Goal: Task Accomplishment & Management: Manage account settings

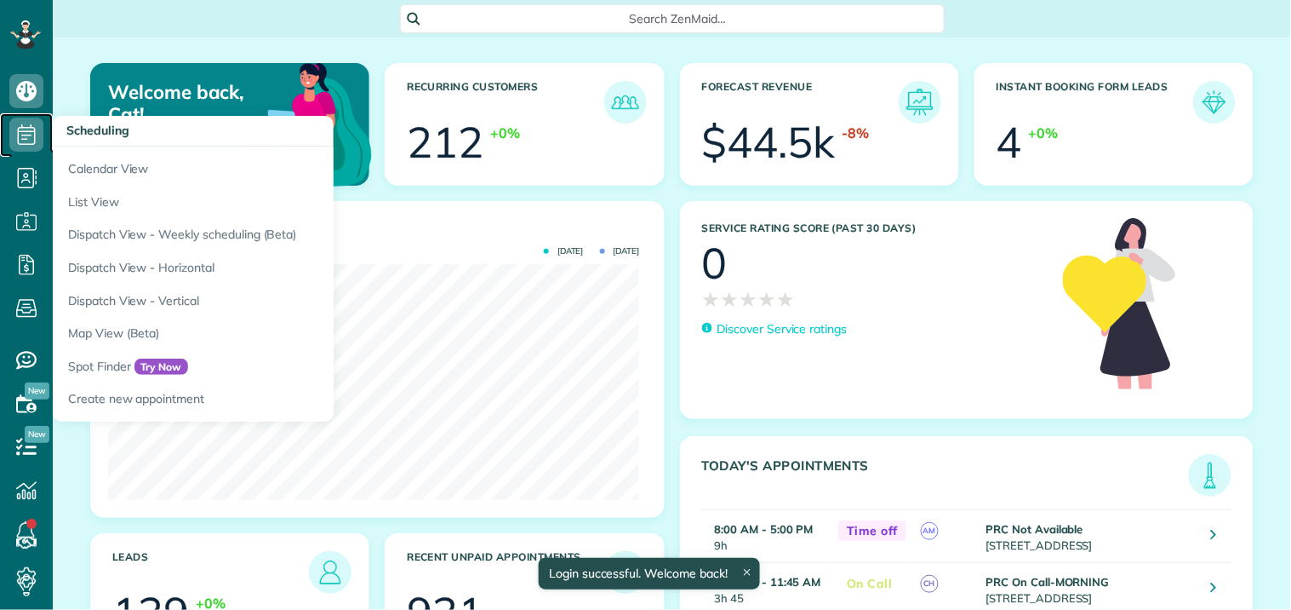
scroll to position [236, 531]
click at [30, 132] on icon at bounding box center [26, 134] width 34 height 34
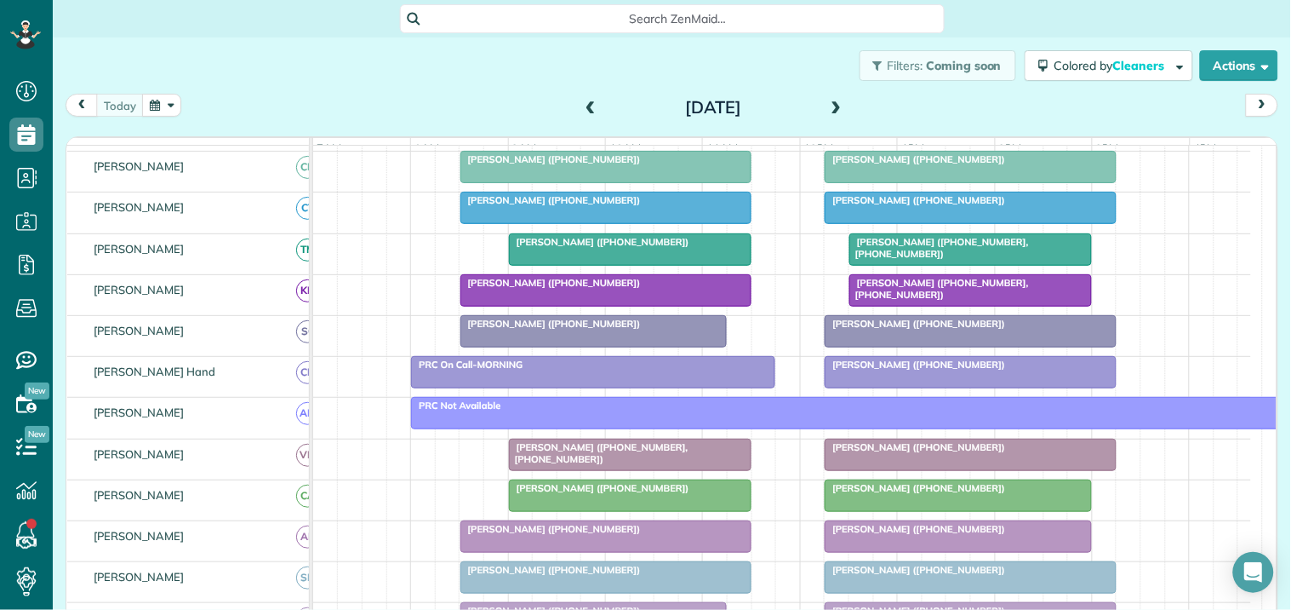
scroll to position [378, 0]
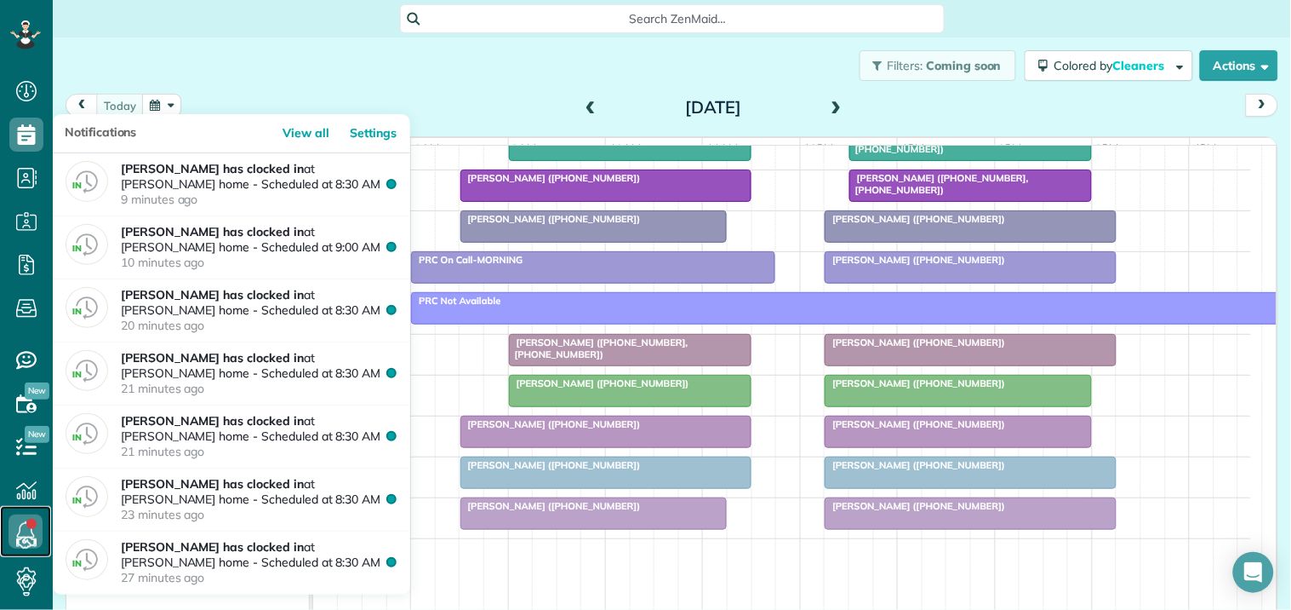
click at [31, 524] on link at bounding box center [25, 531] width 51 height 51
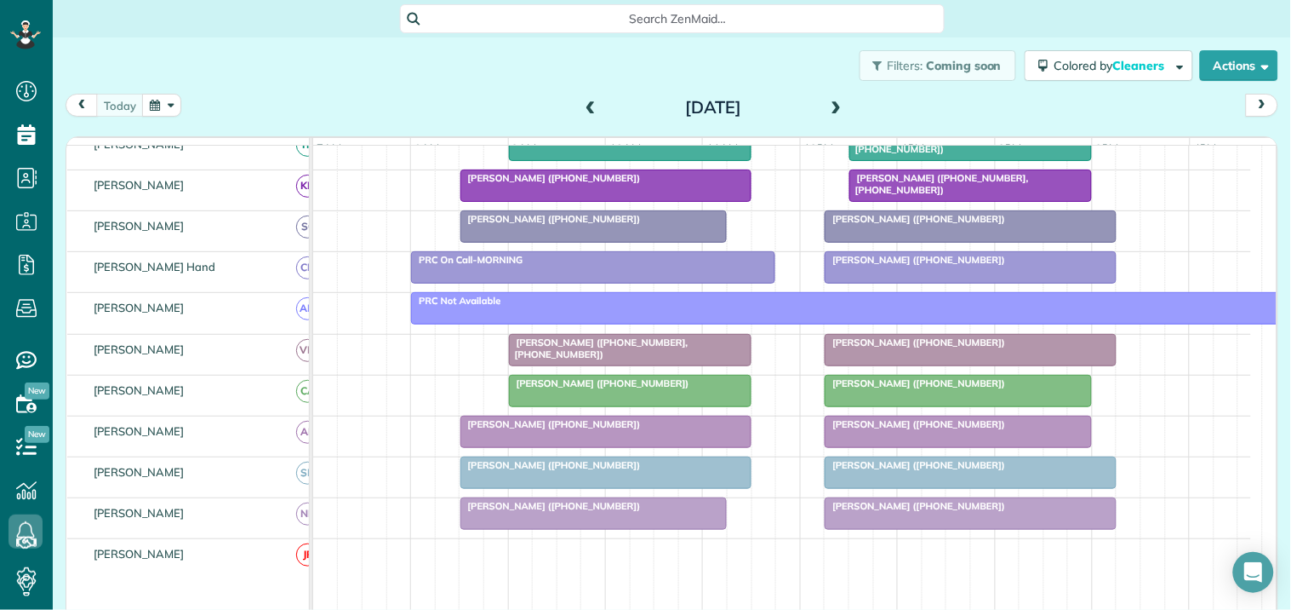
click at [512, 73] on div "Filters: Coming soon Colored by Cleaners Color by Cleaner Color by Team Color b…" at bounding box center [672, 65] width 1239 height 56
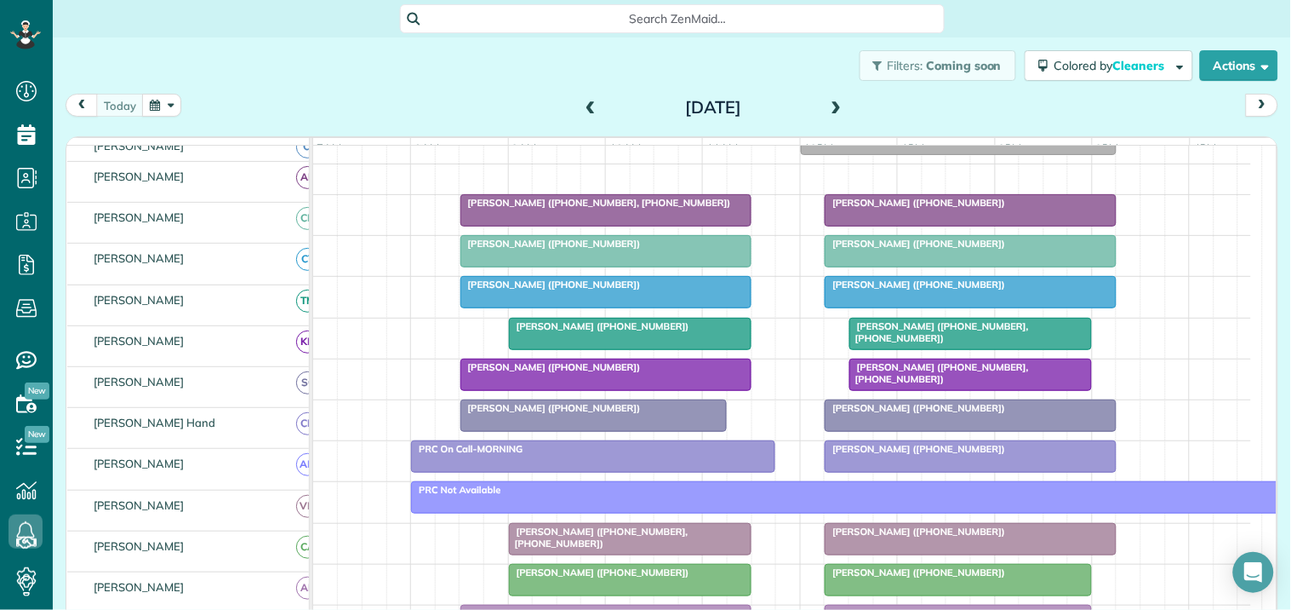
scroll to position [189, 0]
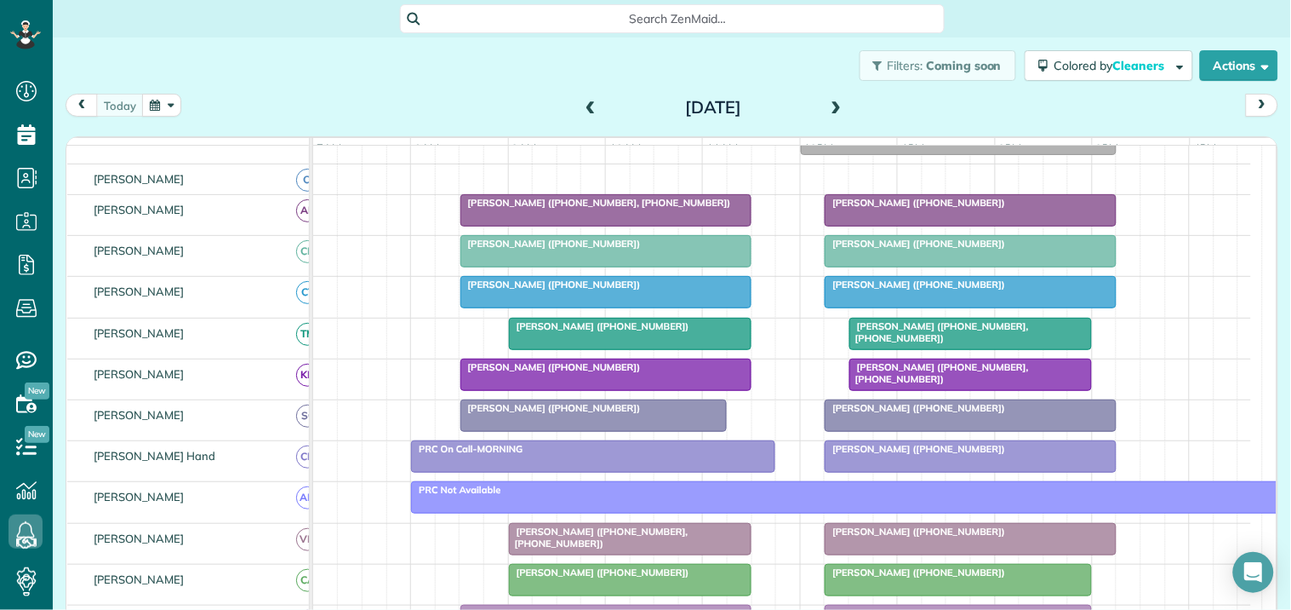
click at [828, 106] on span at bounding box center [837, 107] width 19 height 15
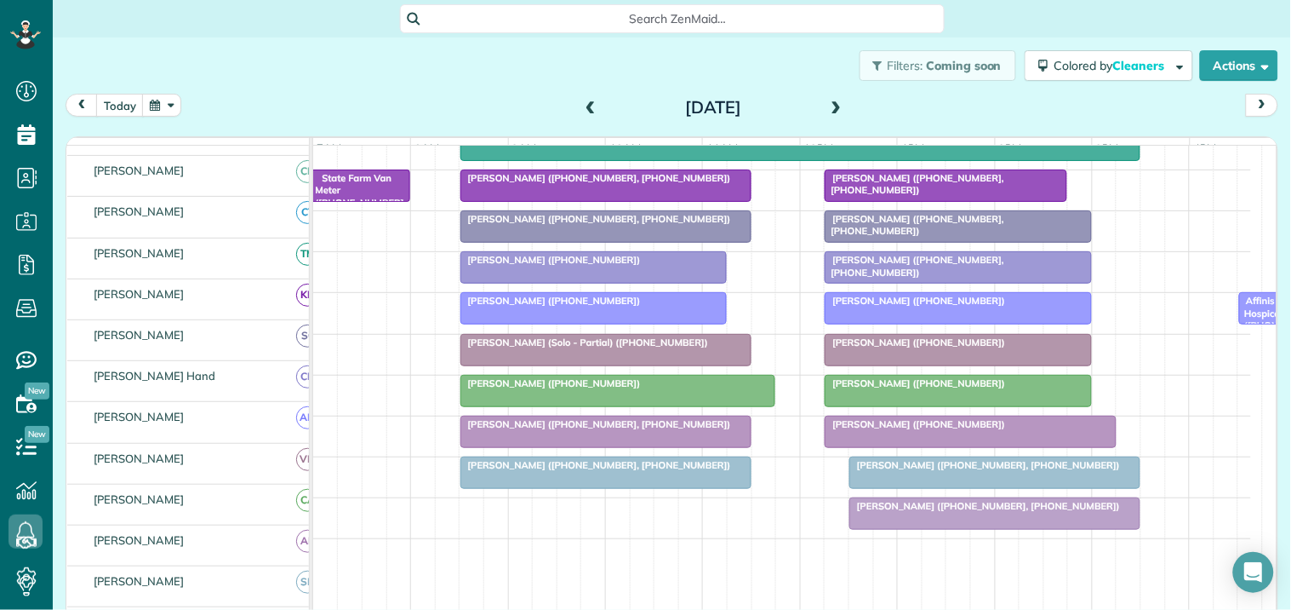
scroll to position [378, 0]
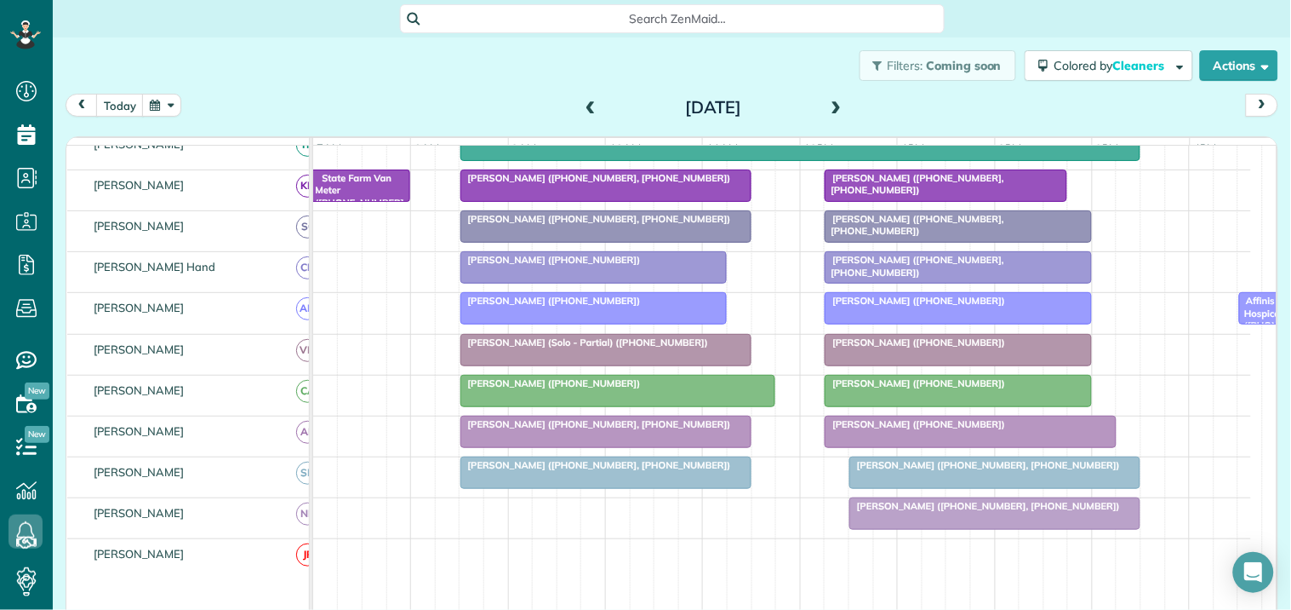
click at [834, 100] on span at bounding box center [837, 107] width 19 height 15
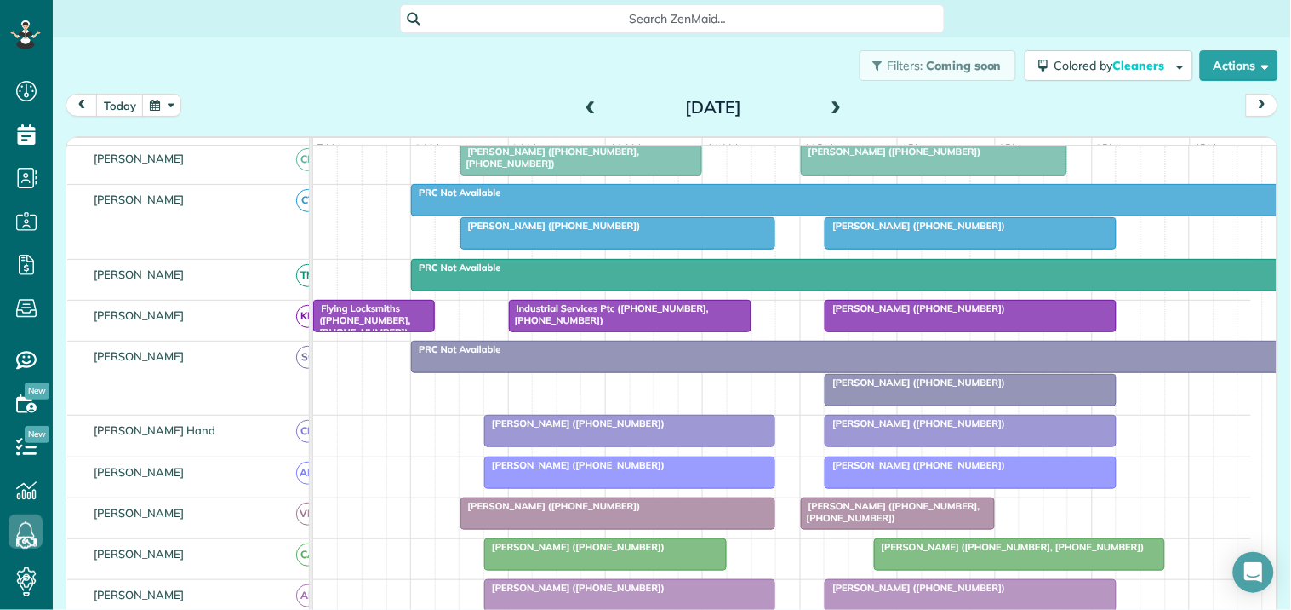
scroll to position [94, 0]
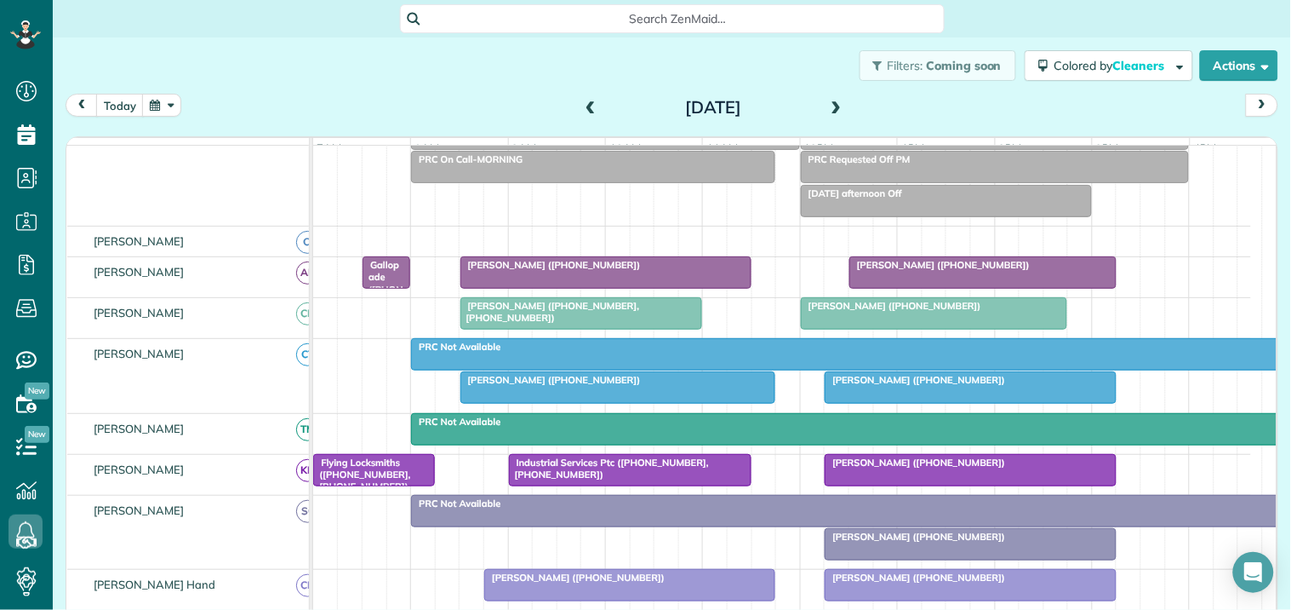
click at [829, 107] on span at bounding box center [837, 107] width 19 height 15
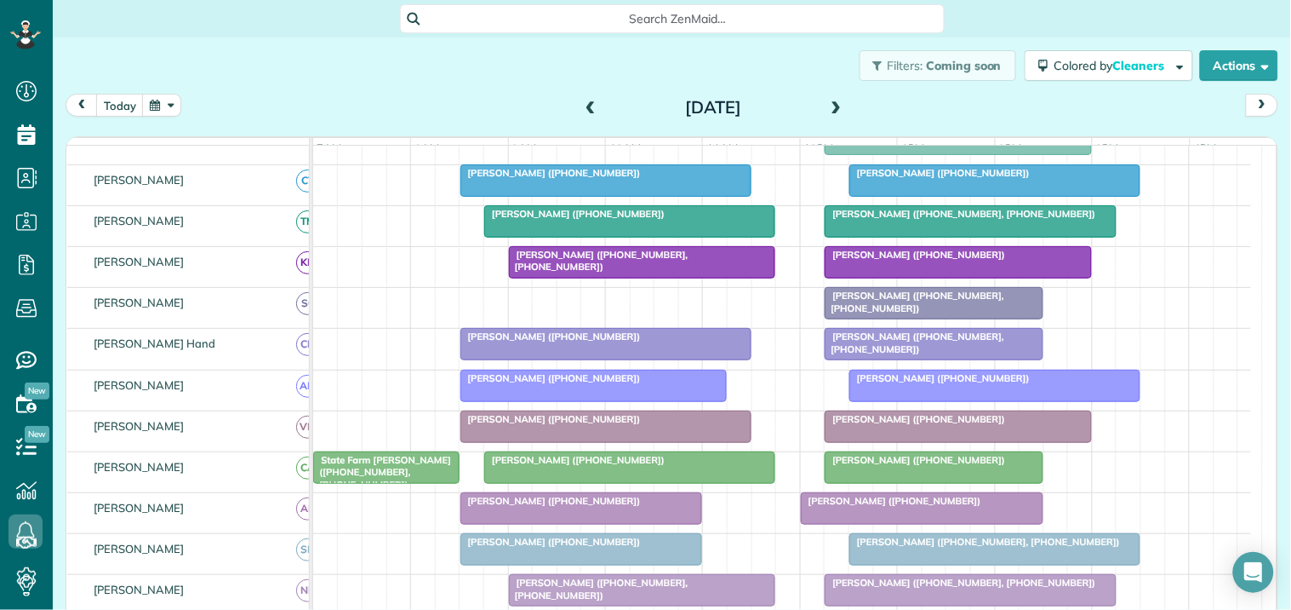
scroll to position [205, 0]
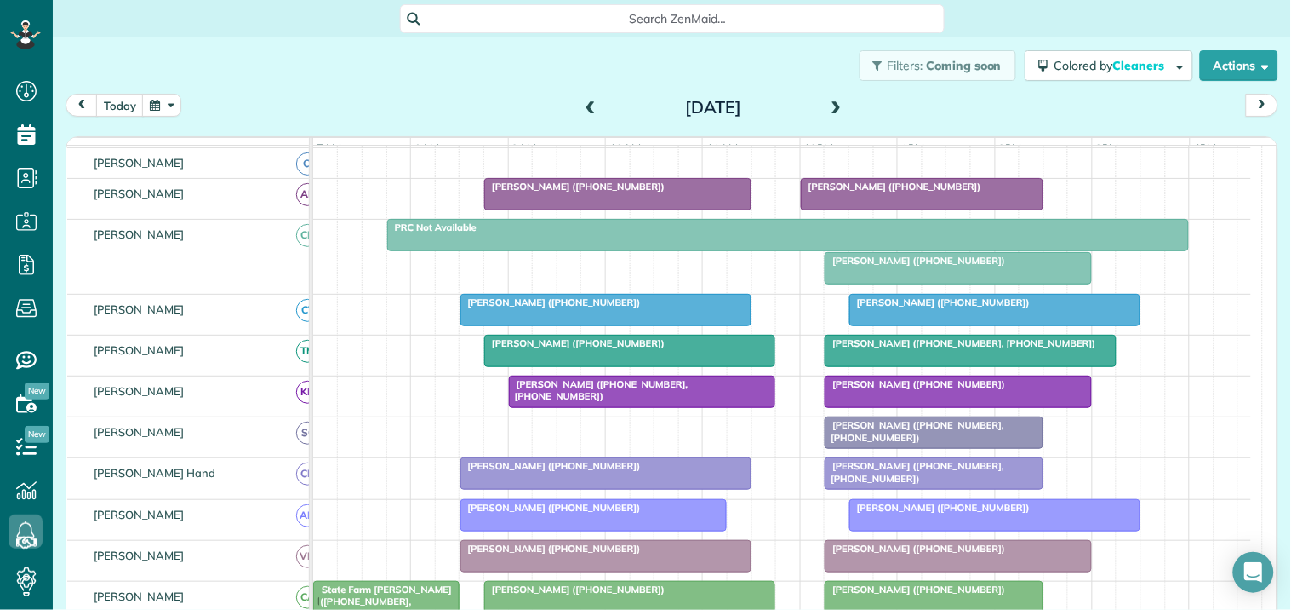
click at [835, 106] on span at bounding box center [837, 107] width 19 height 15
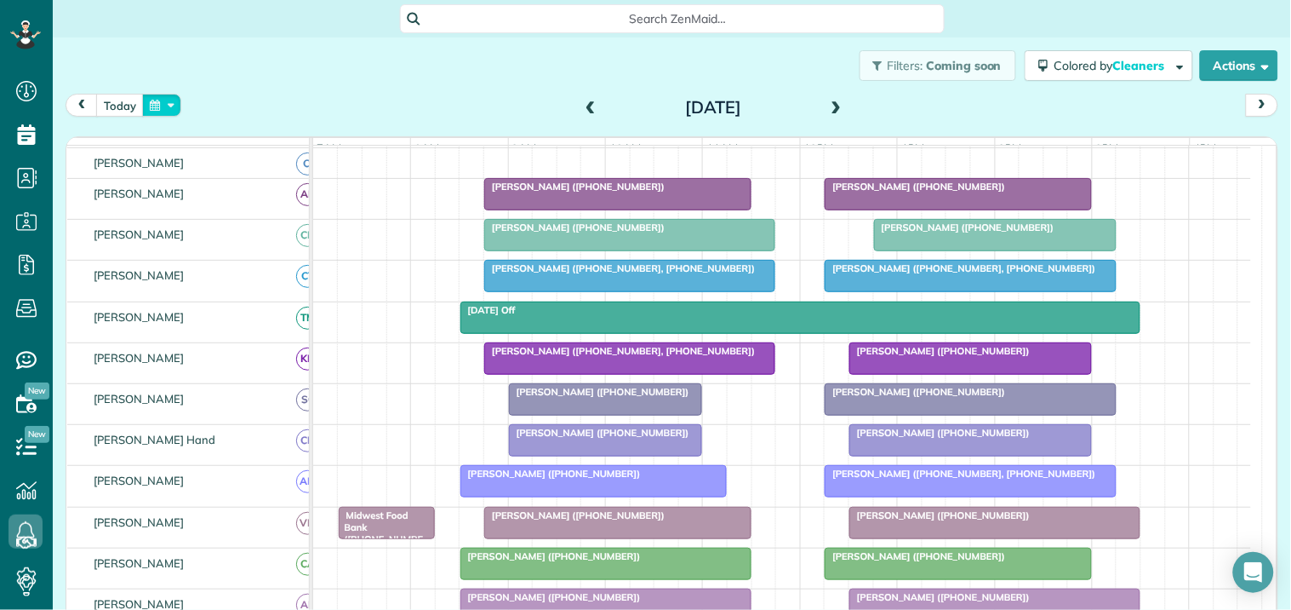
click at [162, 107] on button "button" at bounding box center [161, 105] width 39 height 23
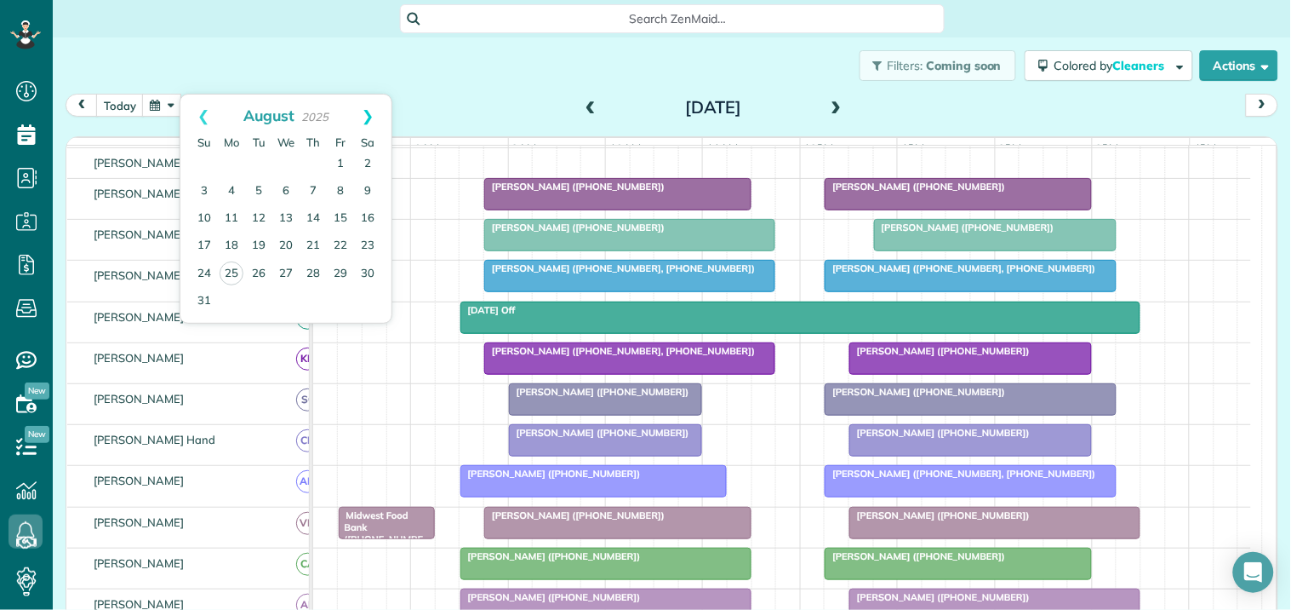
click at [369, 107] on link "Next" at bounding box center [368, 115] width 47 height 43
click at [232, 155] on link "1" at bounding box center [231, 164] width 27 height 27
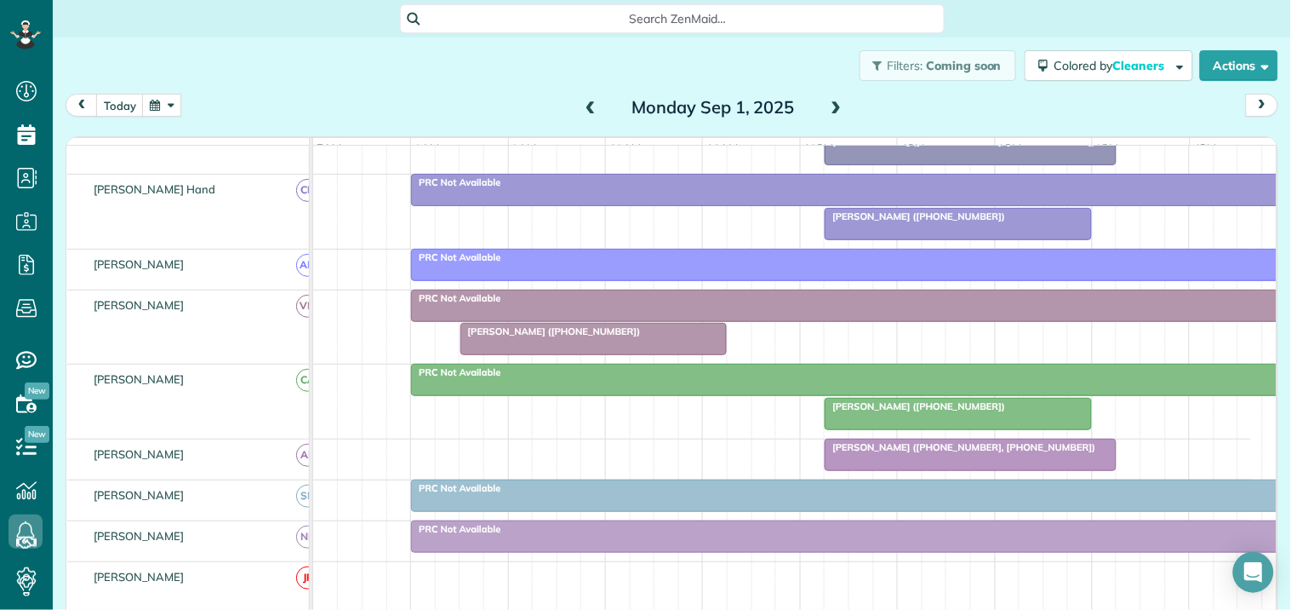
click at [831, 106] on span at bounding box center [837, 107] width 19 height 15
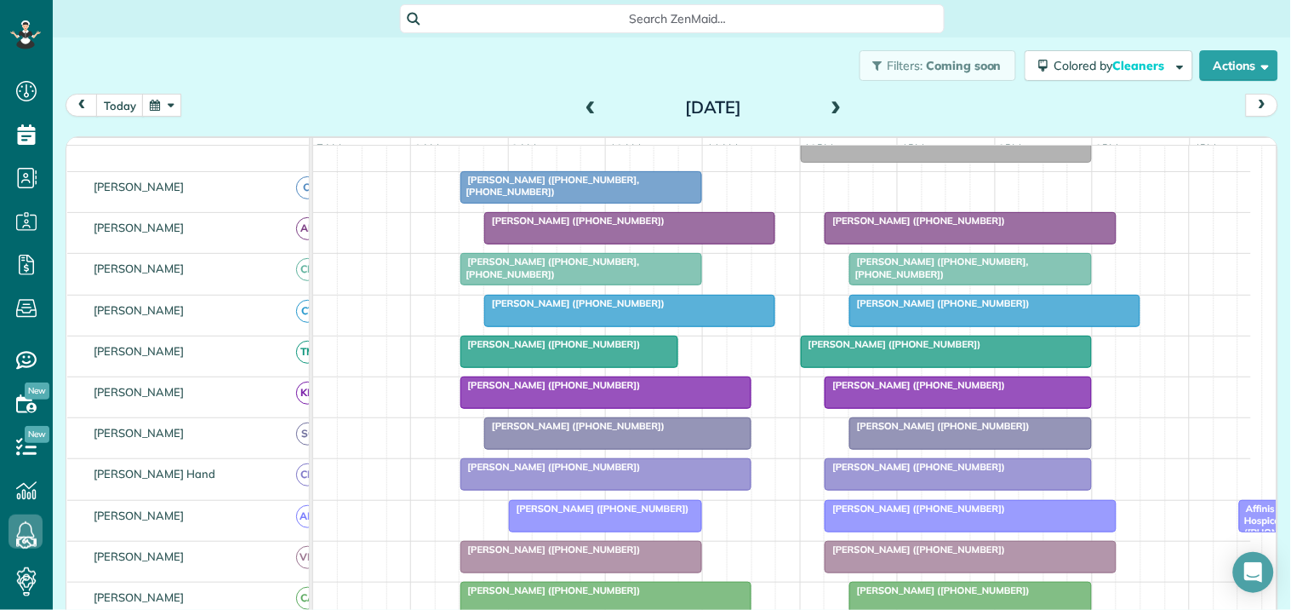
click at [835, 104] on span at bounding box center [837, 107] width 19 height 15
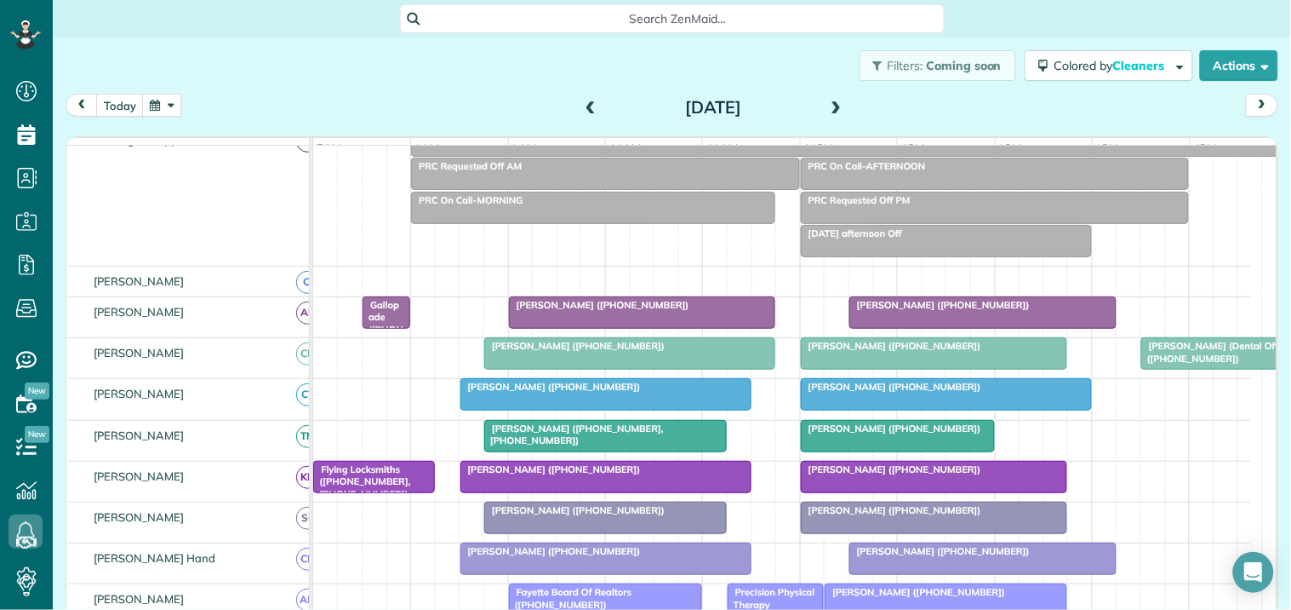
click at [584, 100] on span at bounding box center [590, 107] width 19 height 15
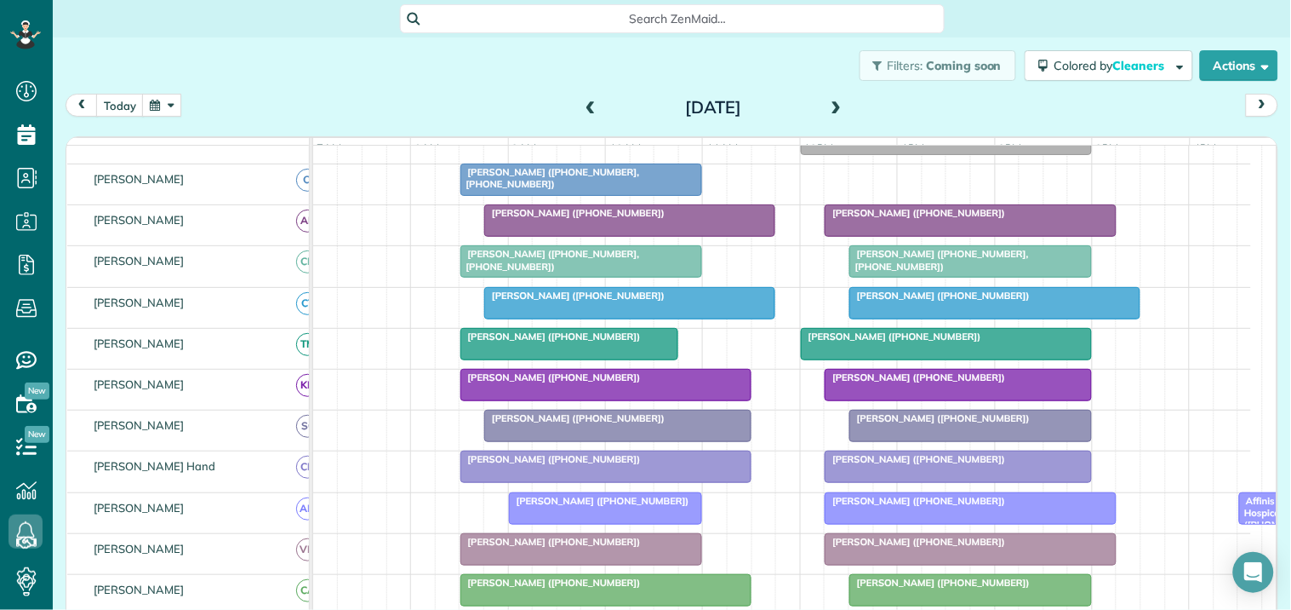
click at [829, 106] on span at bounding box center [837, 107] width 19 height 15
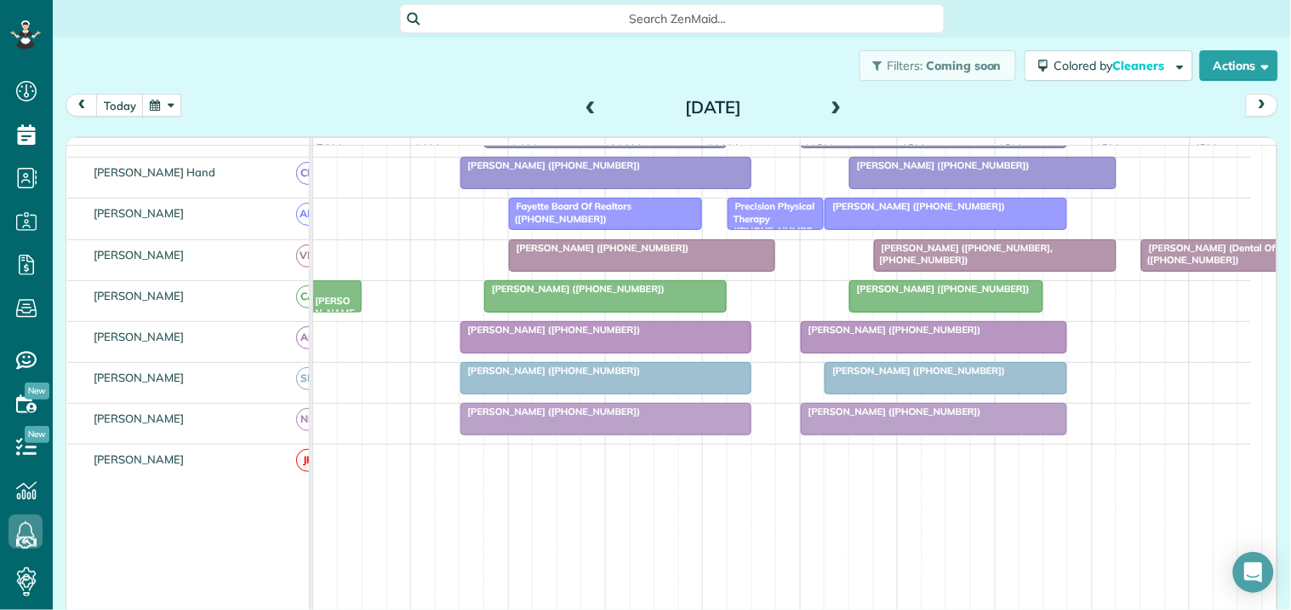
click at [830, 99] on span at bounding box center [837, 108] width 19 height 26
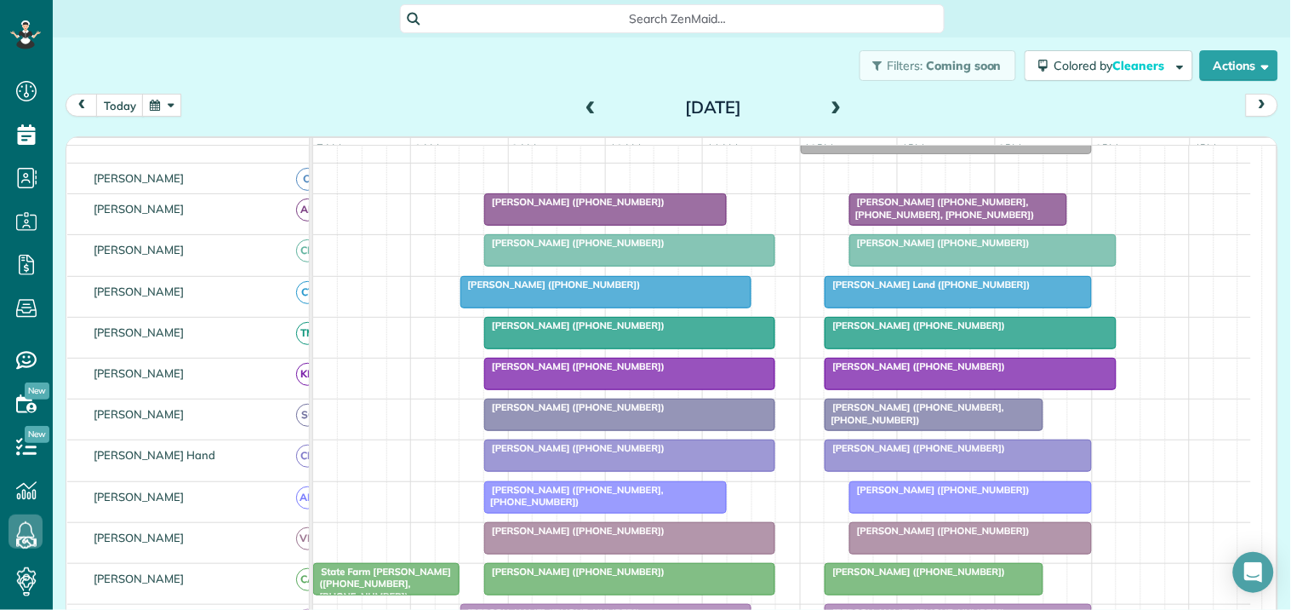
click at [832, 100] on span at bounding box center [837, 107] width 19 height 15
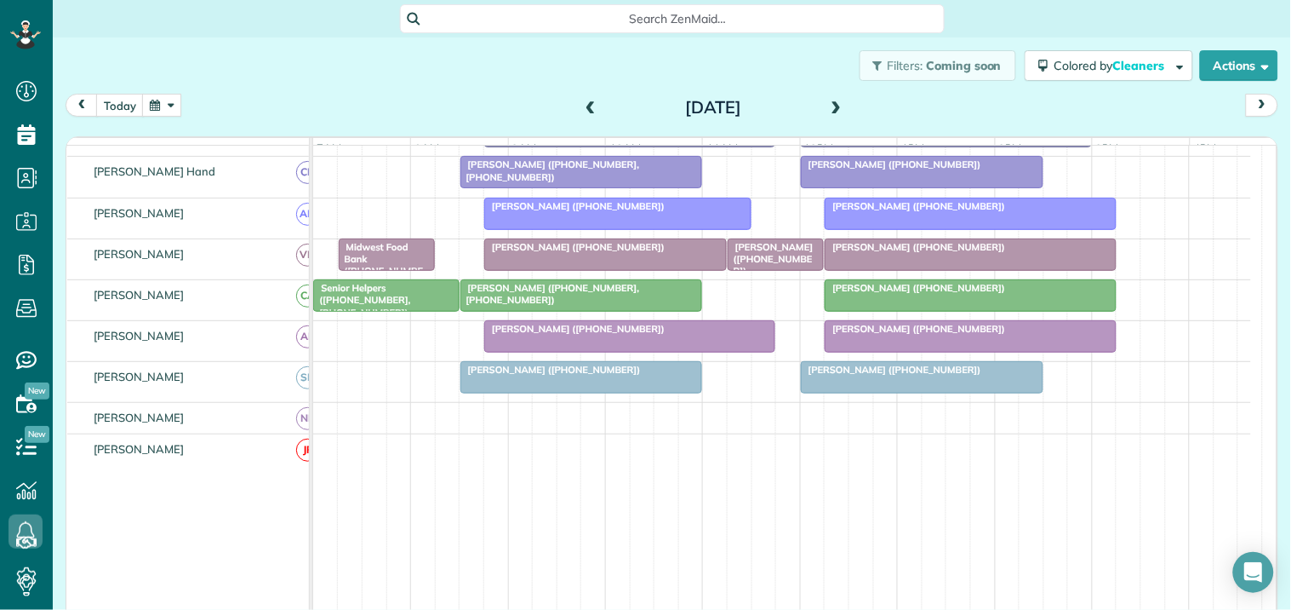
click at [588, 104] on span at bounding box center [590, 107] width 19 height 15
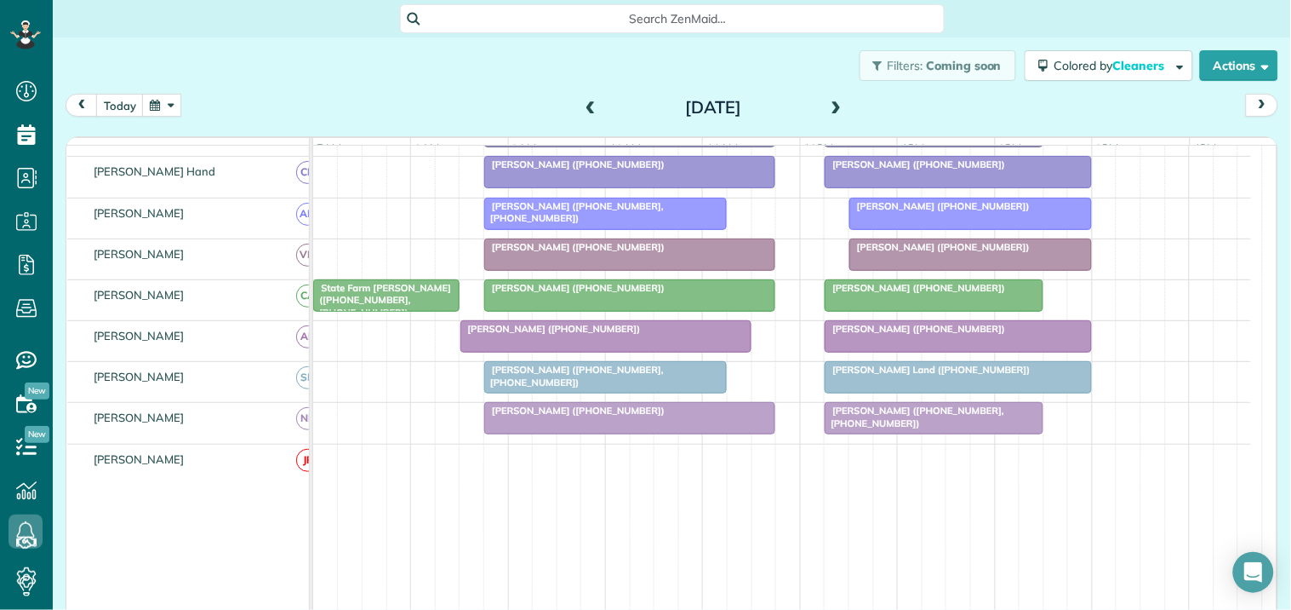
click at [588, 105] on span at bounding box center [590, 107] width 19 height 15
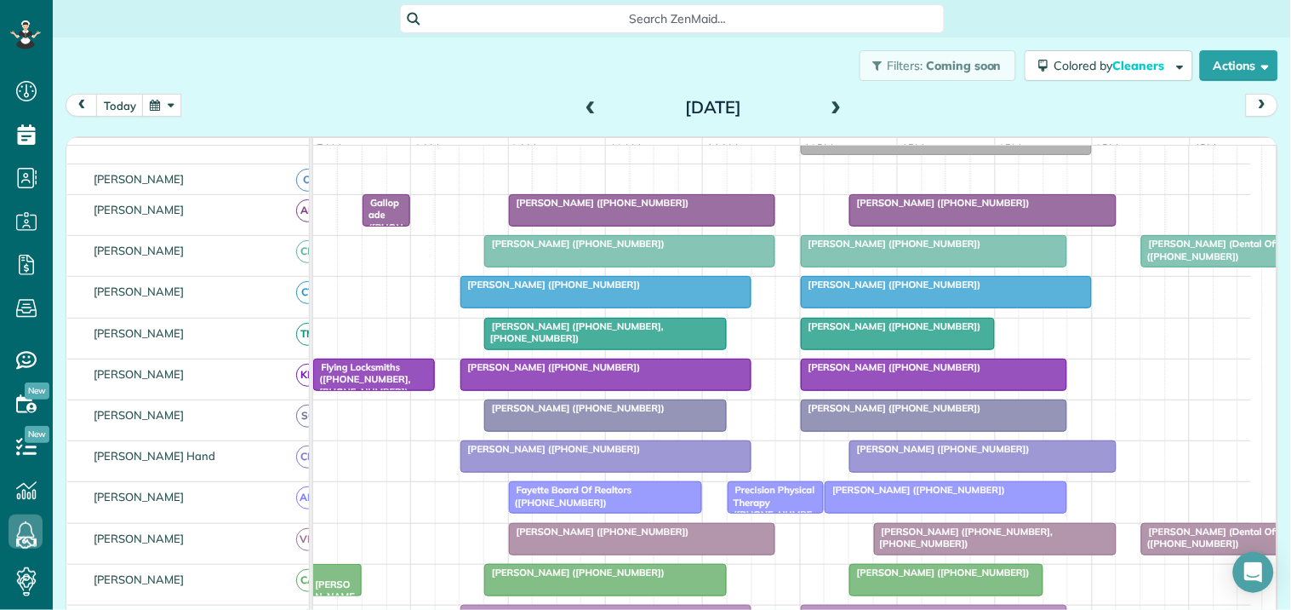
click at [586, 106] on span at bounding box center [590, 107] width 19 height 15
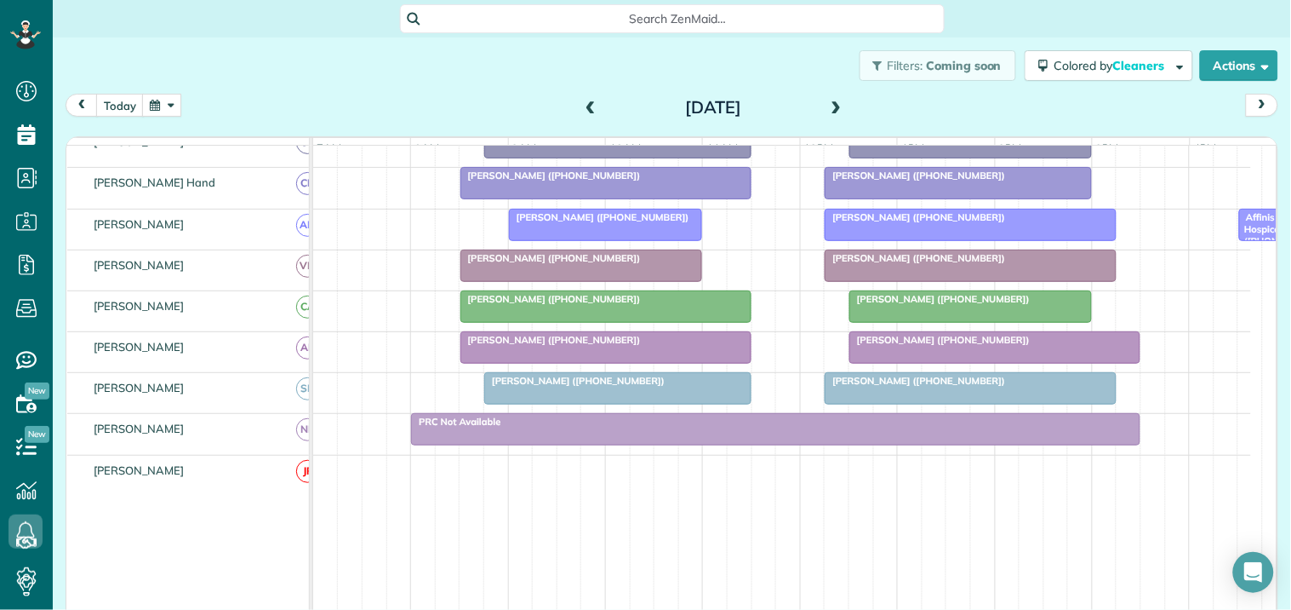
click at [581, 106] on span at bounding box center [590, 107] width 19 height 15
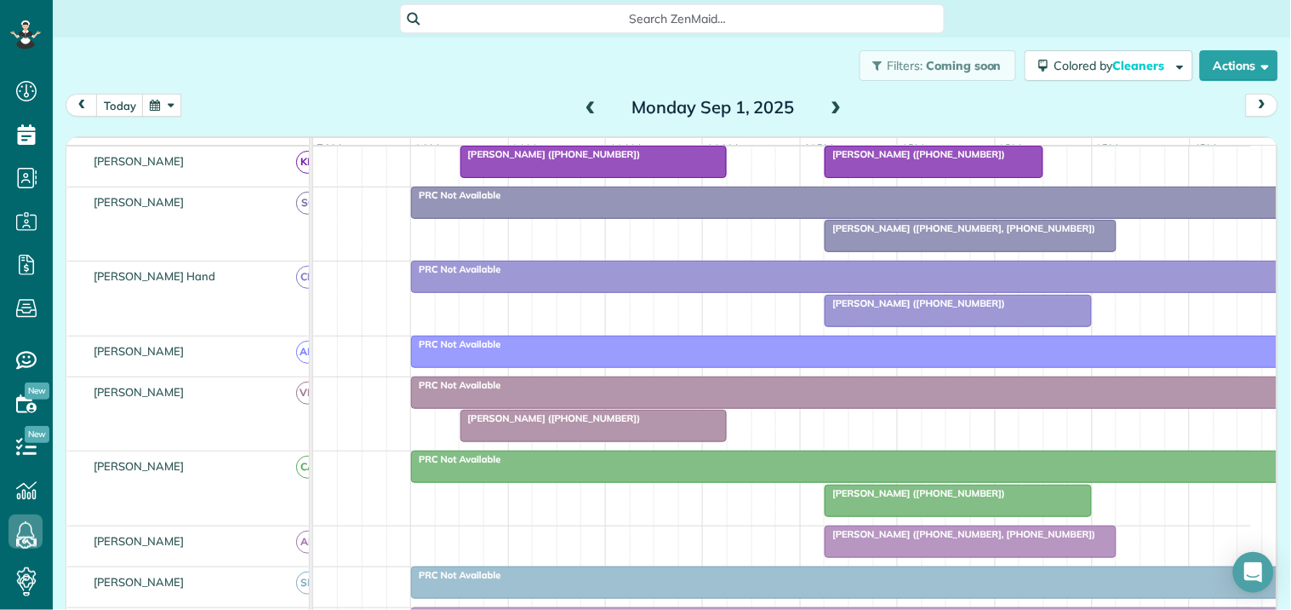
click at [170, 98] on button "button" at bounding box center [161, 105] width 39 height 23
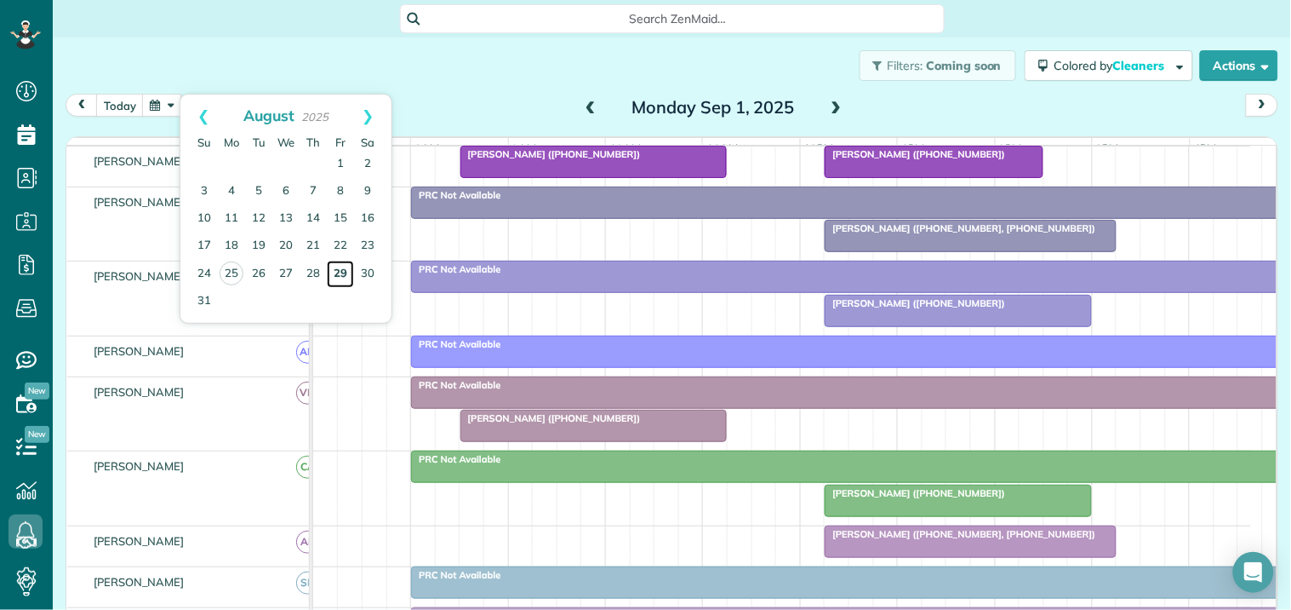
click at [341, 268] on link "29" at bounding box center [340, 274] width 27 height 27
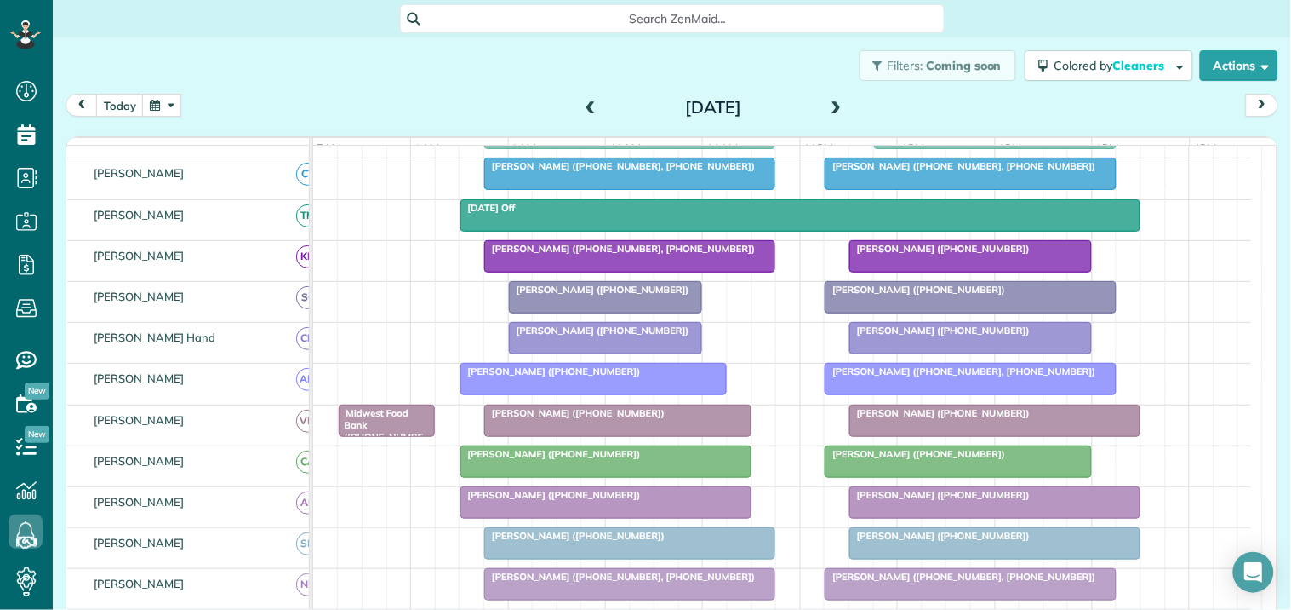
click at [584, 104] on span at bounding box center [590, 107] width 19 height 15
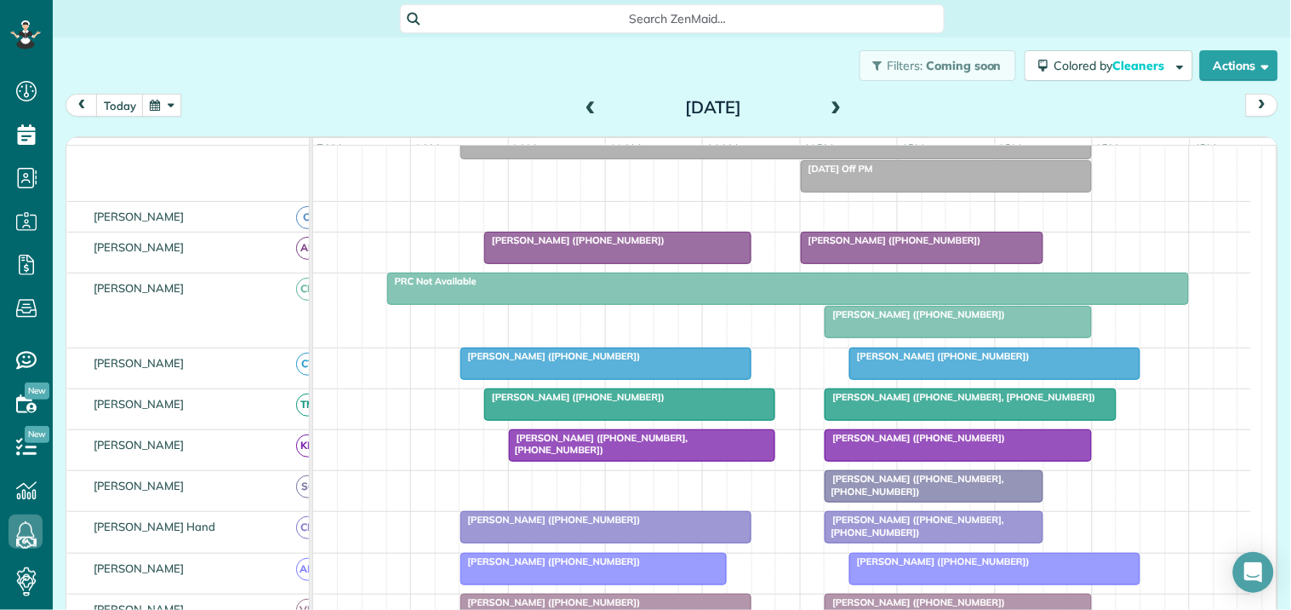
click at [830, 96] on span at bounding box center [837, 108] width 19 height 26
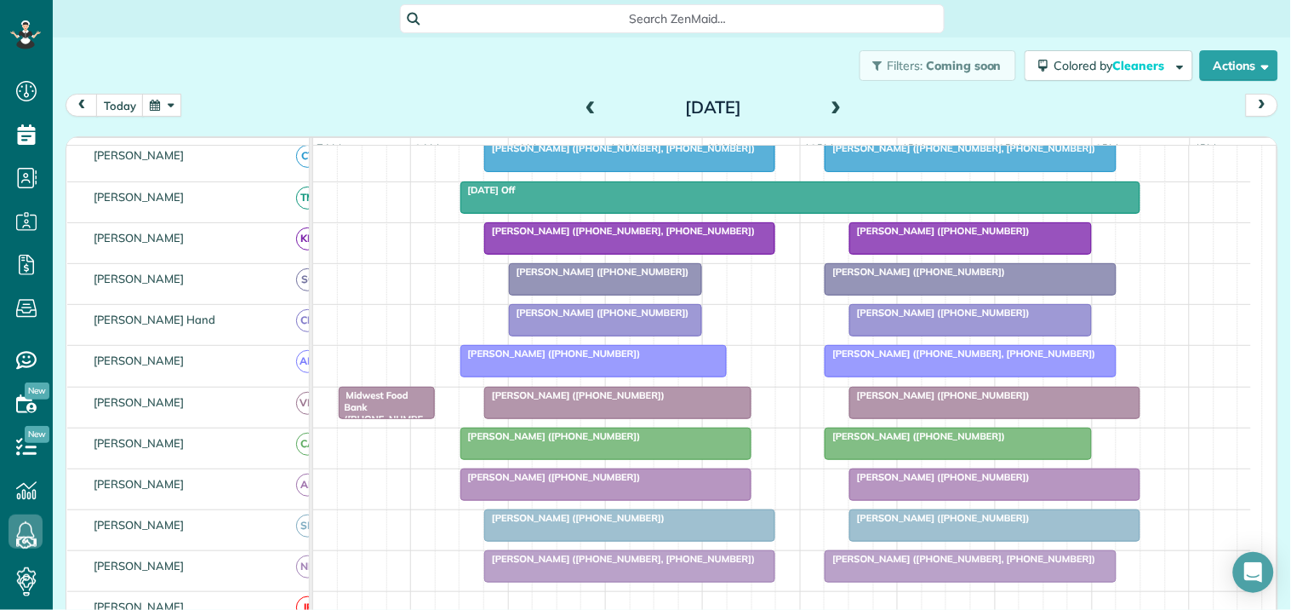
scroll to position [514, 0]
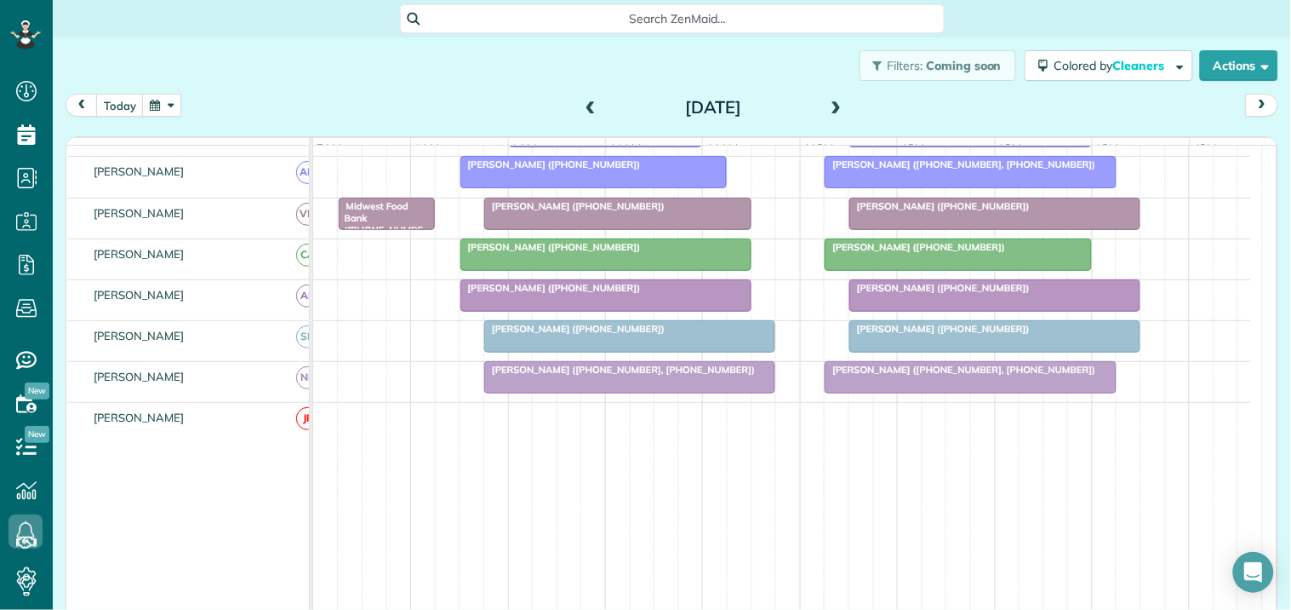
click at [155, 100] on button "button" at bounding box center [161, 105] width 39 height 23
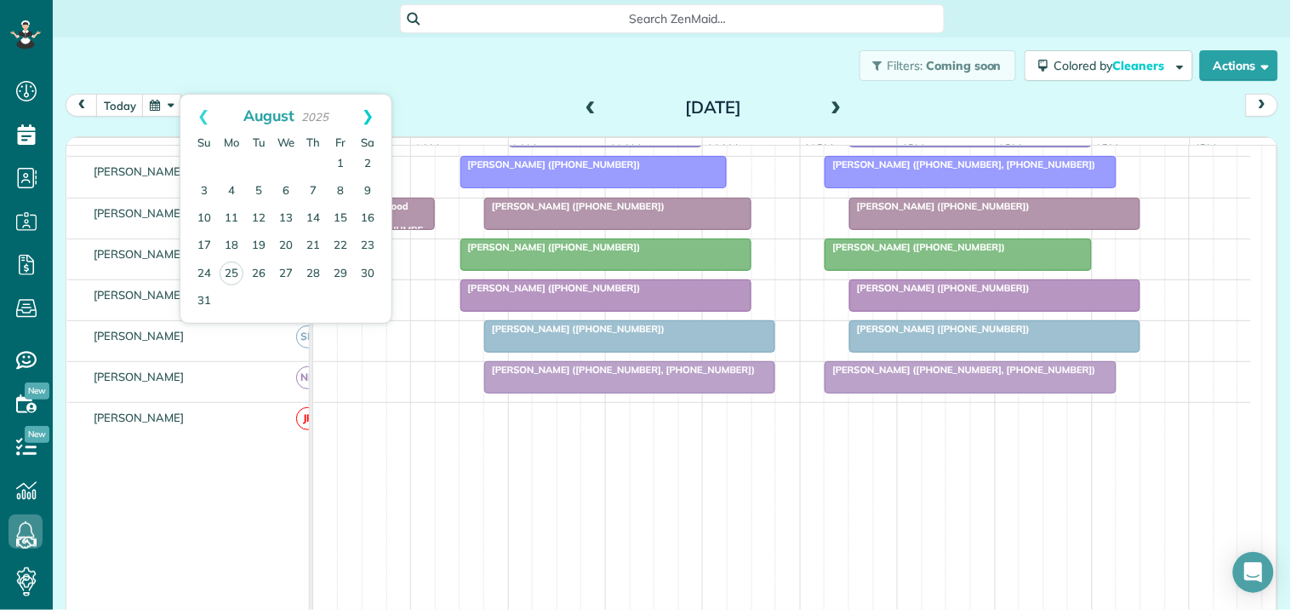
click at [369, 107] on link "Next" at bounding box center [368, 115] width 47 height 43
click at [236, 160] on link "1" at bounding box center [231, 164] width 27 height 27
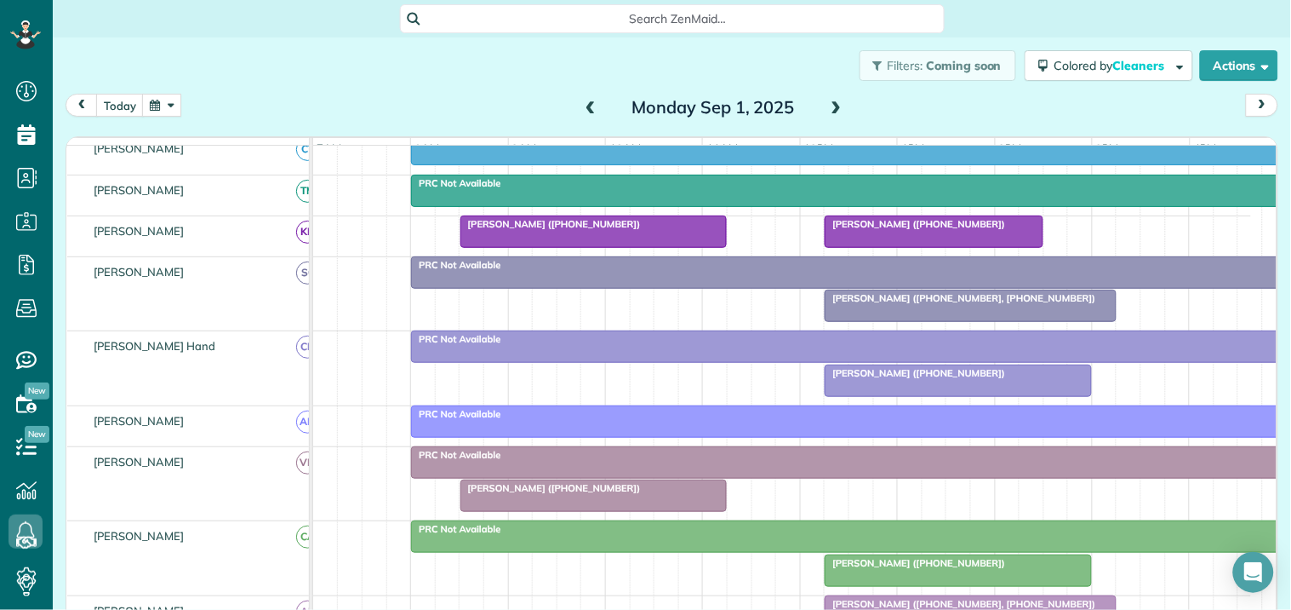
scroll to position [582, 0]
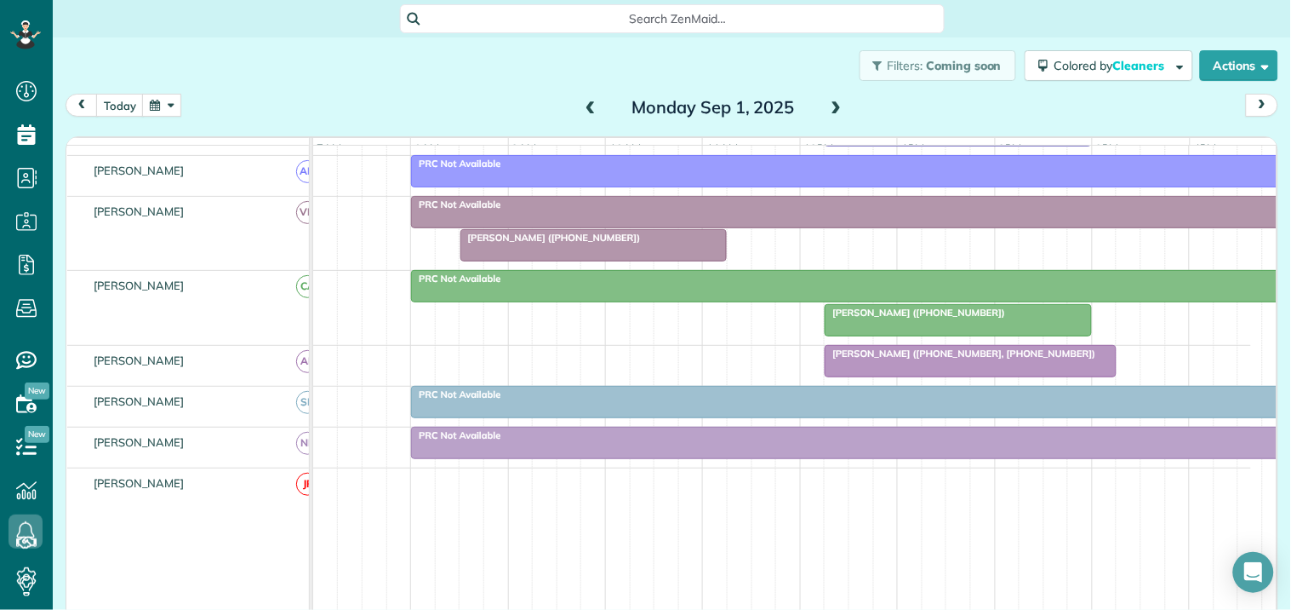
click at [912, 318] on span "Jessica Crowder (+14344267196)" at bounding box center [915, 312] width 182 height 12
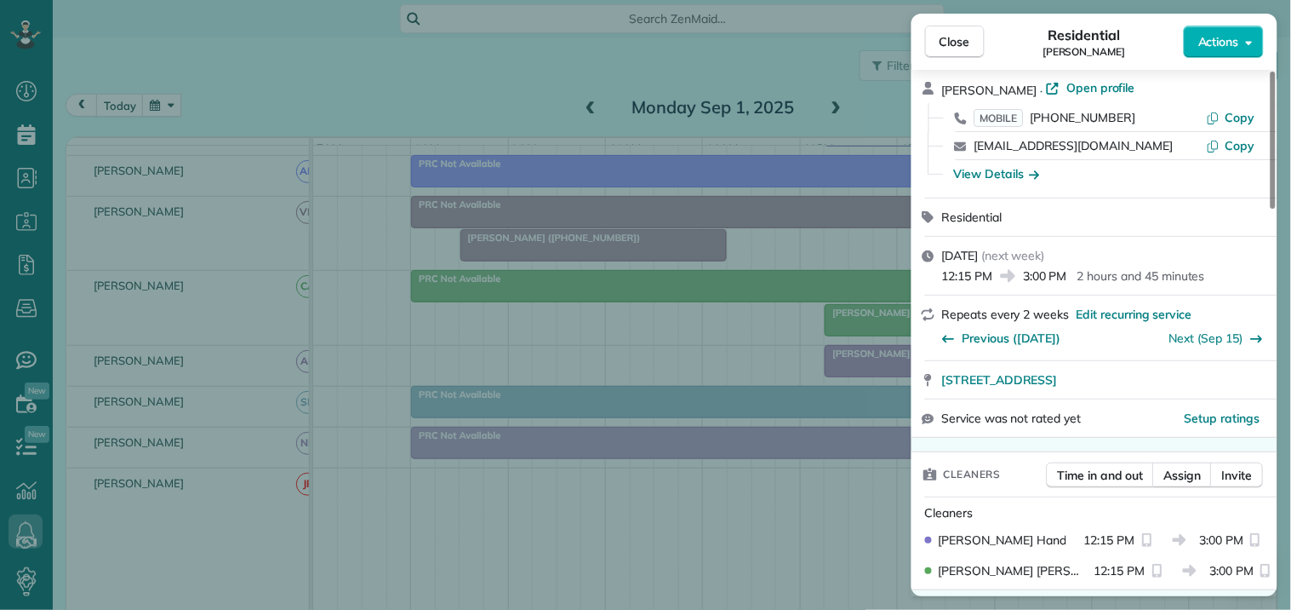
scroll to position [189, 0]
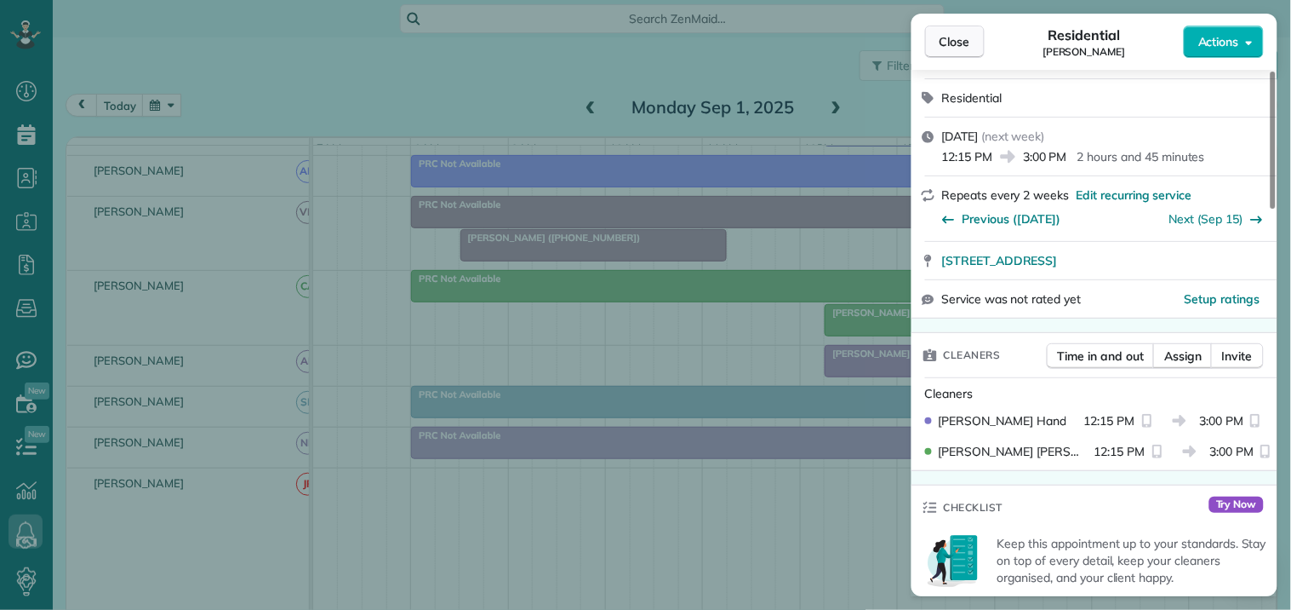
click at [964, 35] on span "Close" at bounding box center [955, 41] width 31 height 17
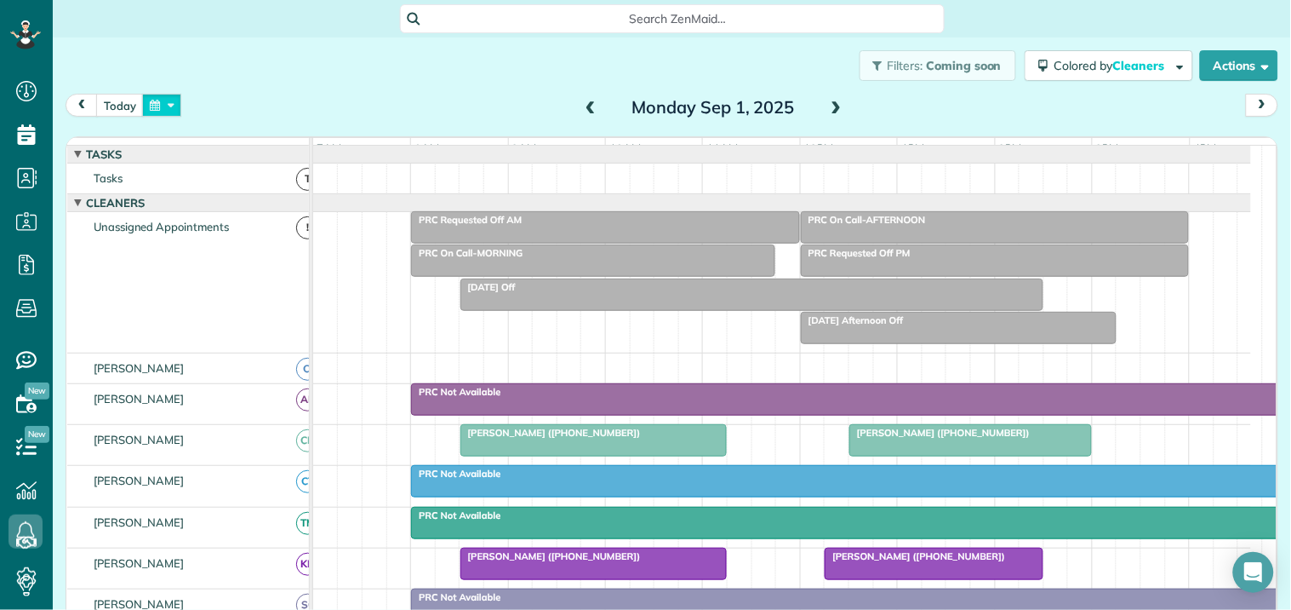
click at [157, 106] on button "button" at bounding box center [161, 105] width 39 height 23
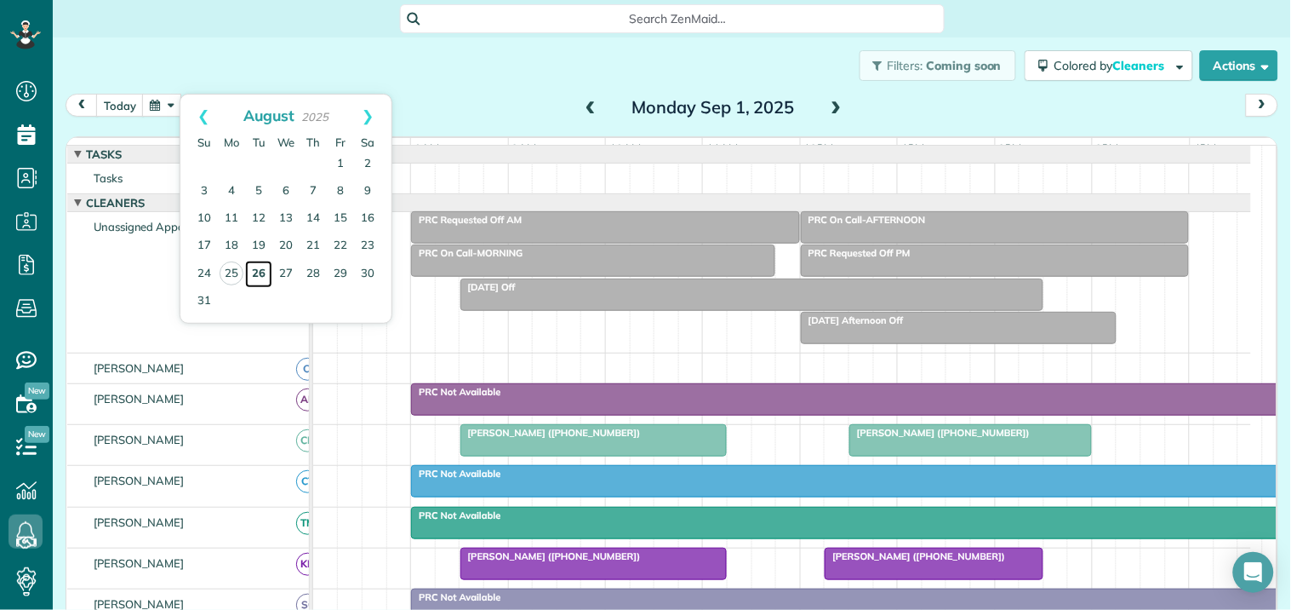
click at [261, 267] on link "26" at bounding box center [258, 274] width 27 height 27
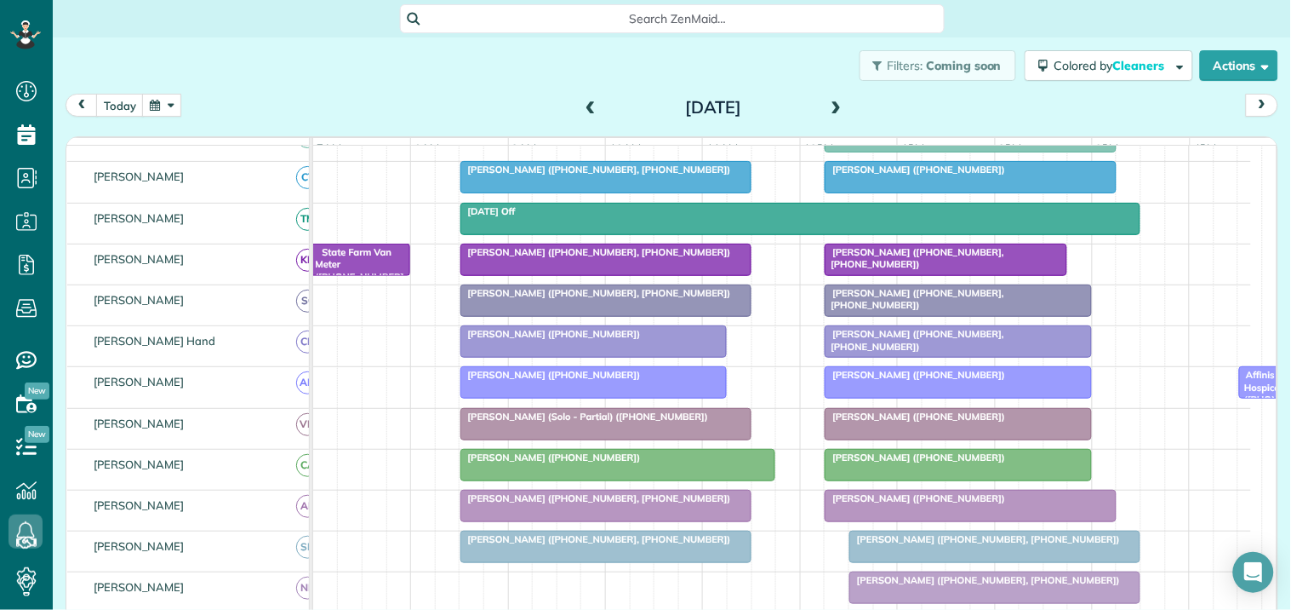
scroll to position [300, 0]
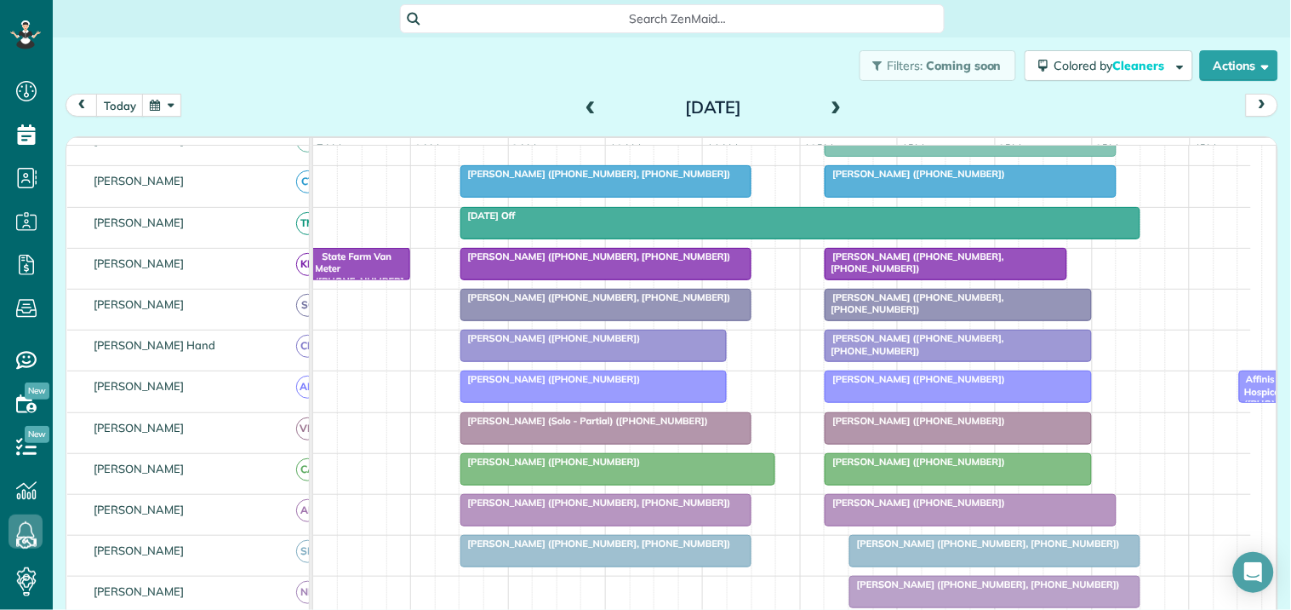
click at [829, 106] on span at bounding box center [837, 107] width 19 height 15
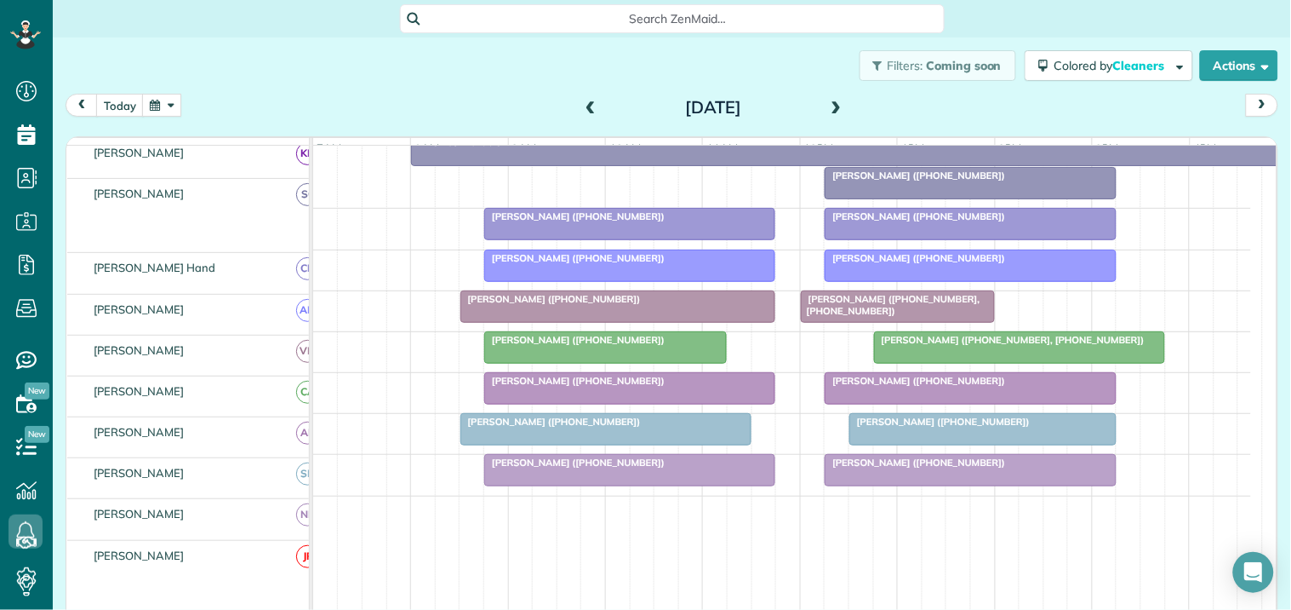
scroll to position [455, 0]
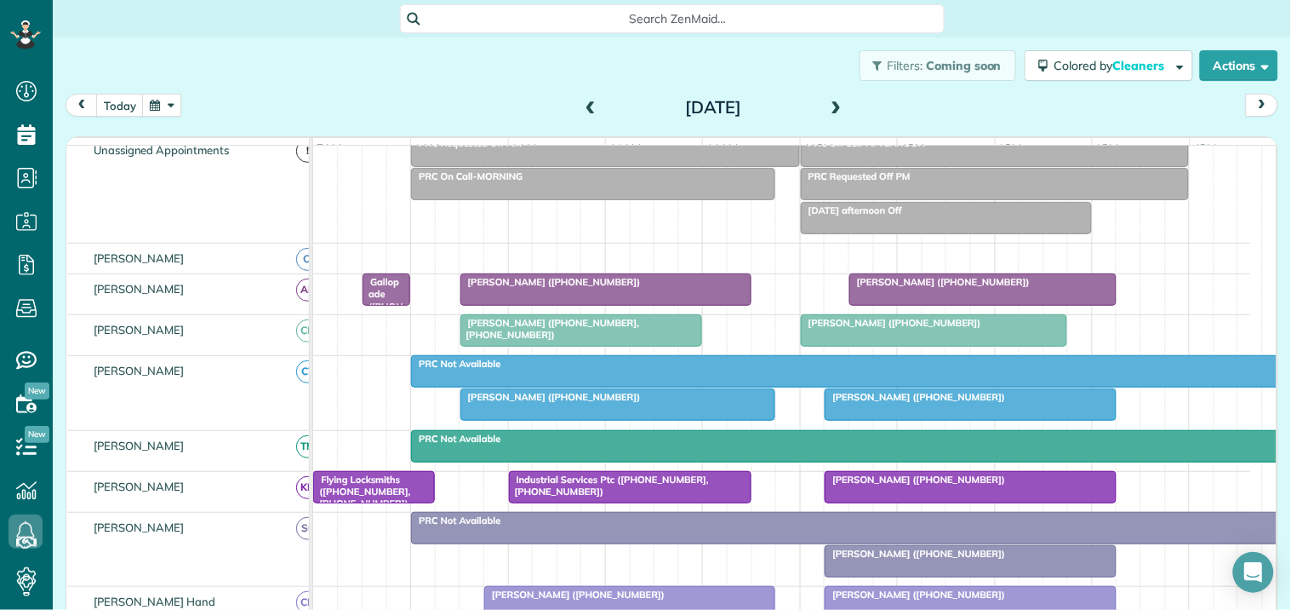
click at [828, 107] on span at bounding box center [837, 107] width 19 height 15
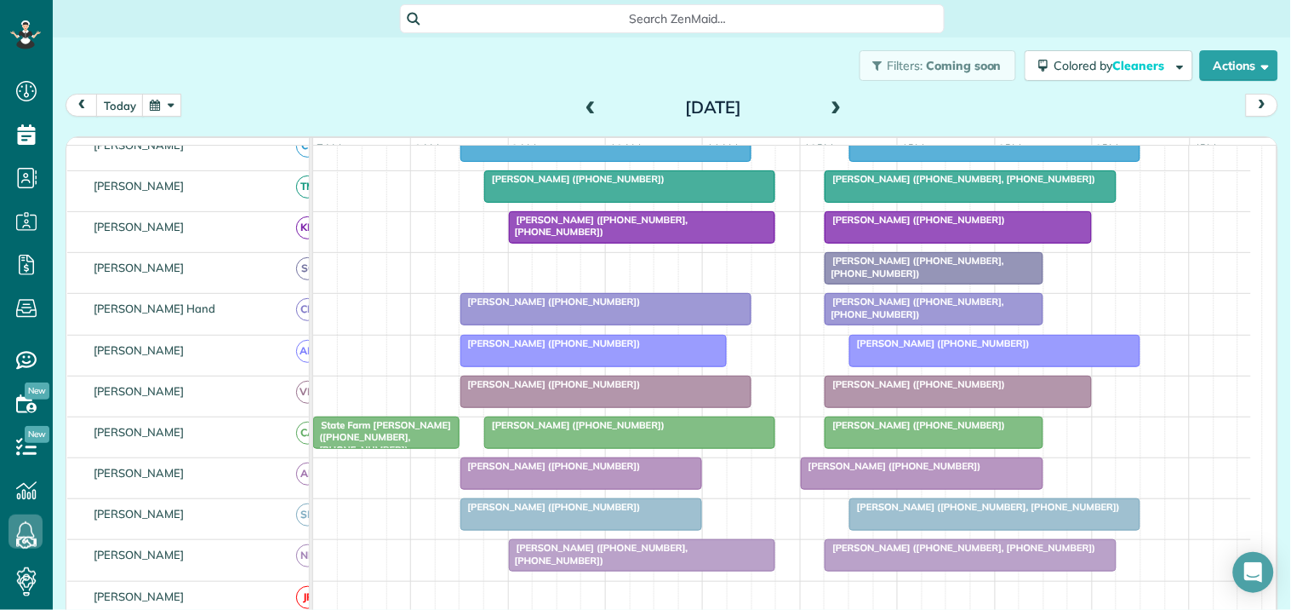
scroll to position [189, 0]
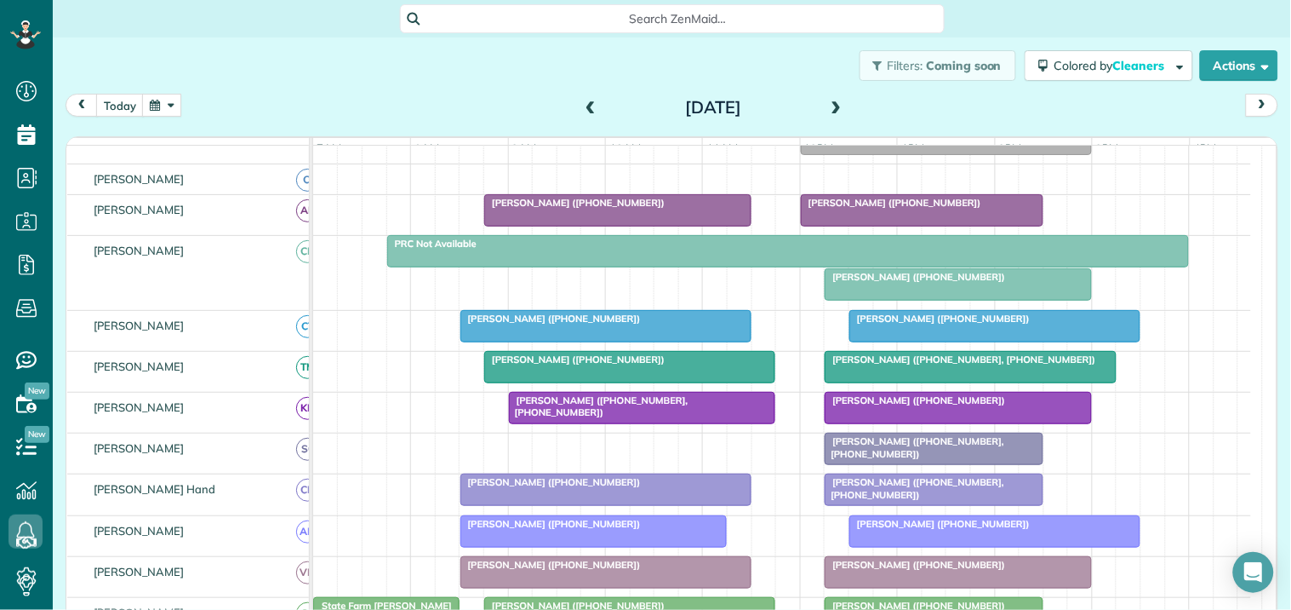
click at [830, 99] on span at bounding box center [837, 108] width 19 height 26
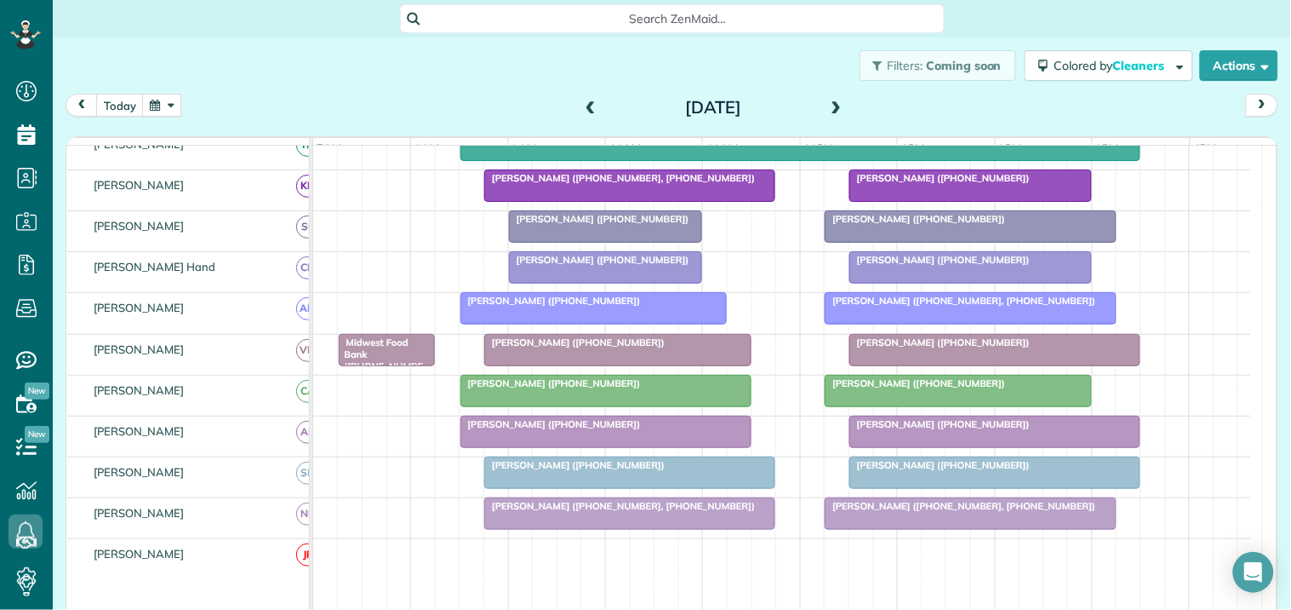
scroll to position [249, 0]
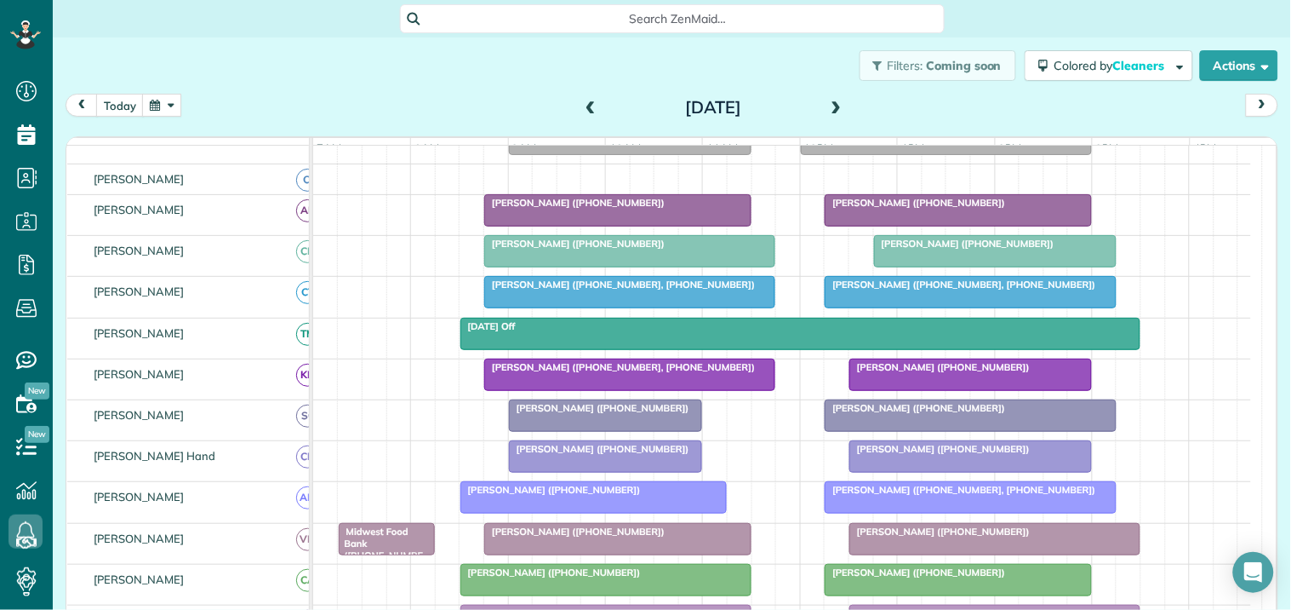
click at [586, 102] on span at bounding box center [590, 107] width 19 height 15
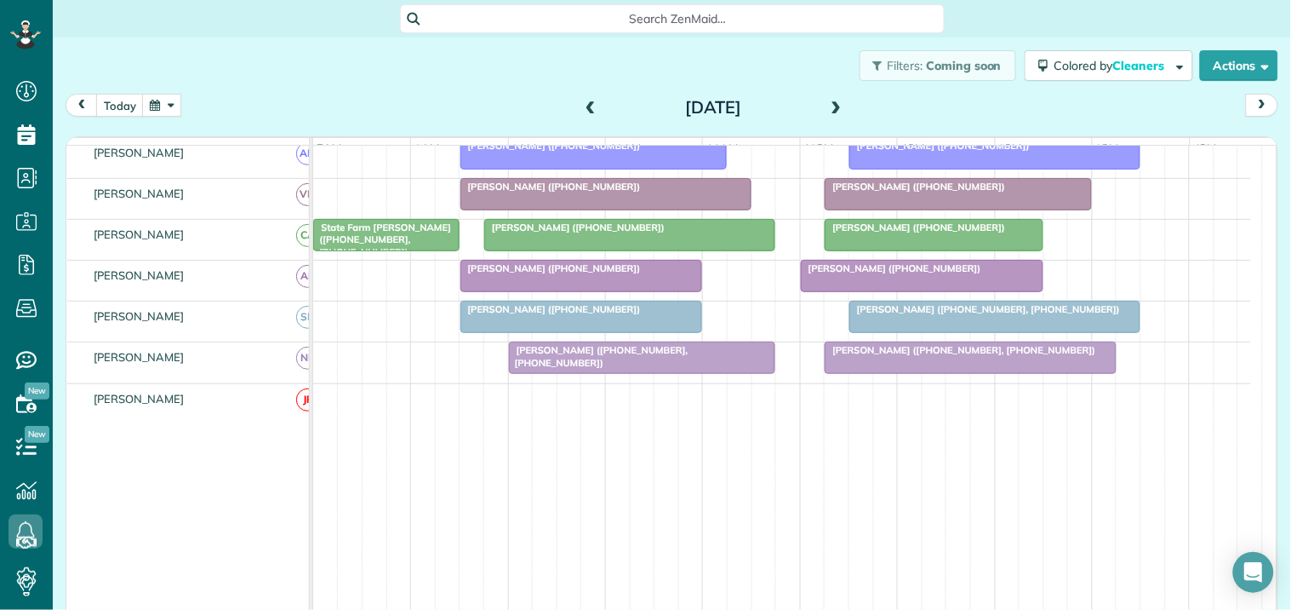
click at [828, 104] on span at bounding box center [837, 107] width 19 height 15
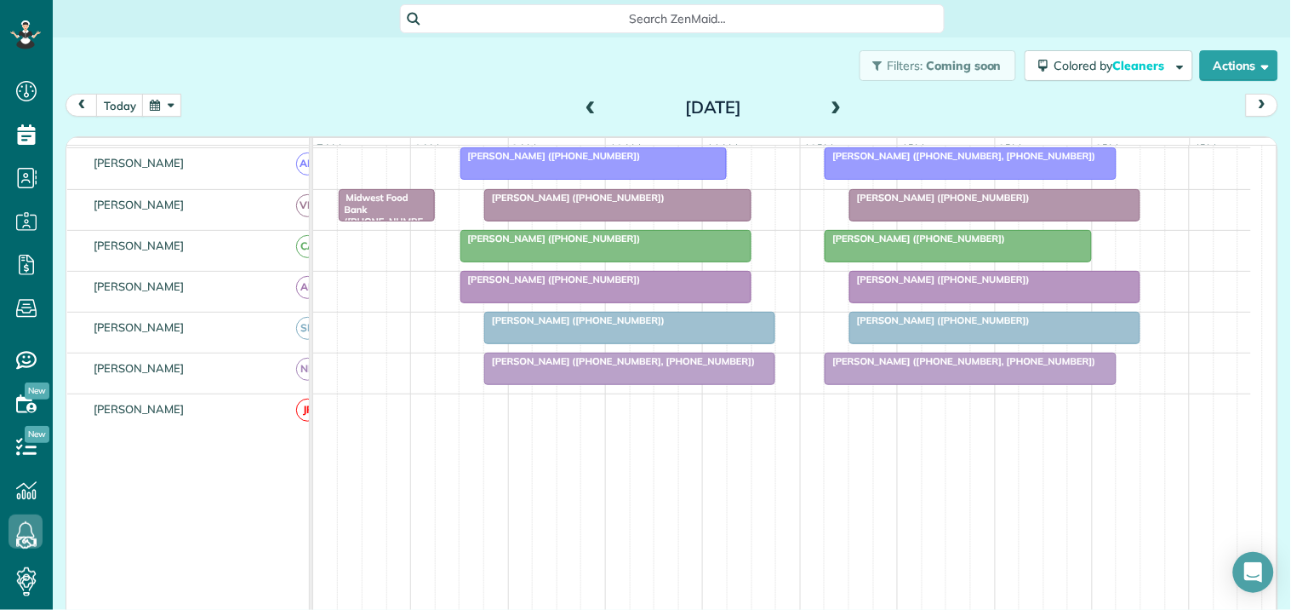
click at [581, 105] on span at bounding box center [590, 107] width 19 height 15
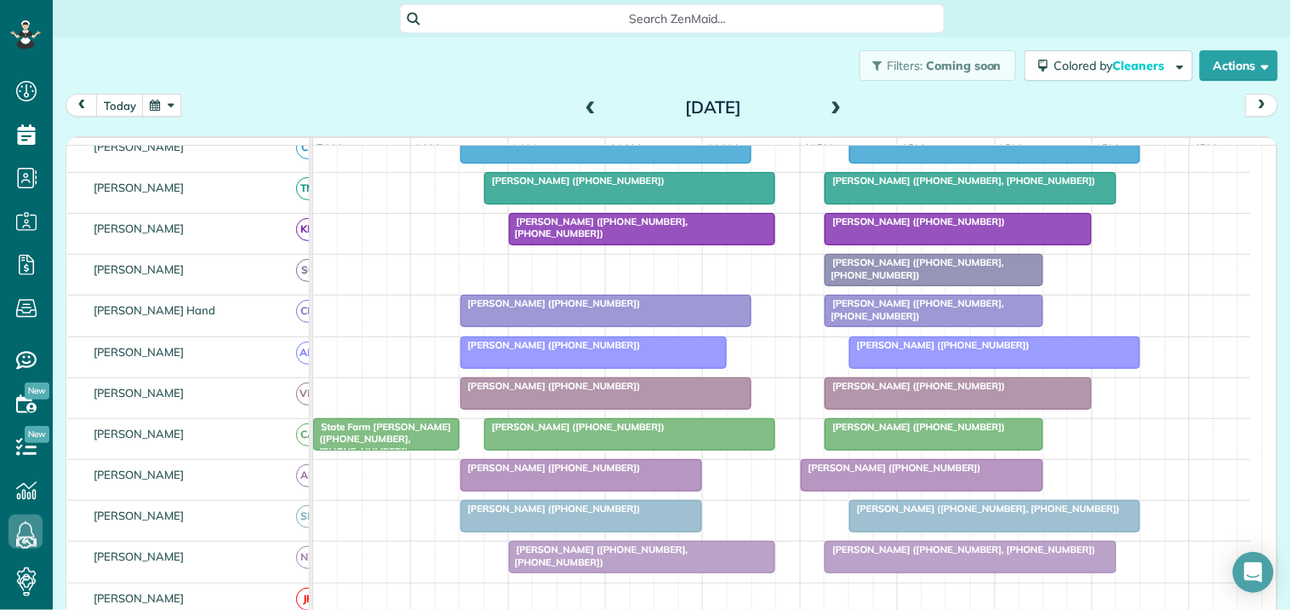
scroll to position [273, 0]
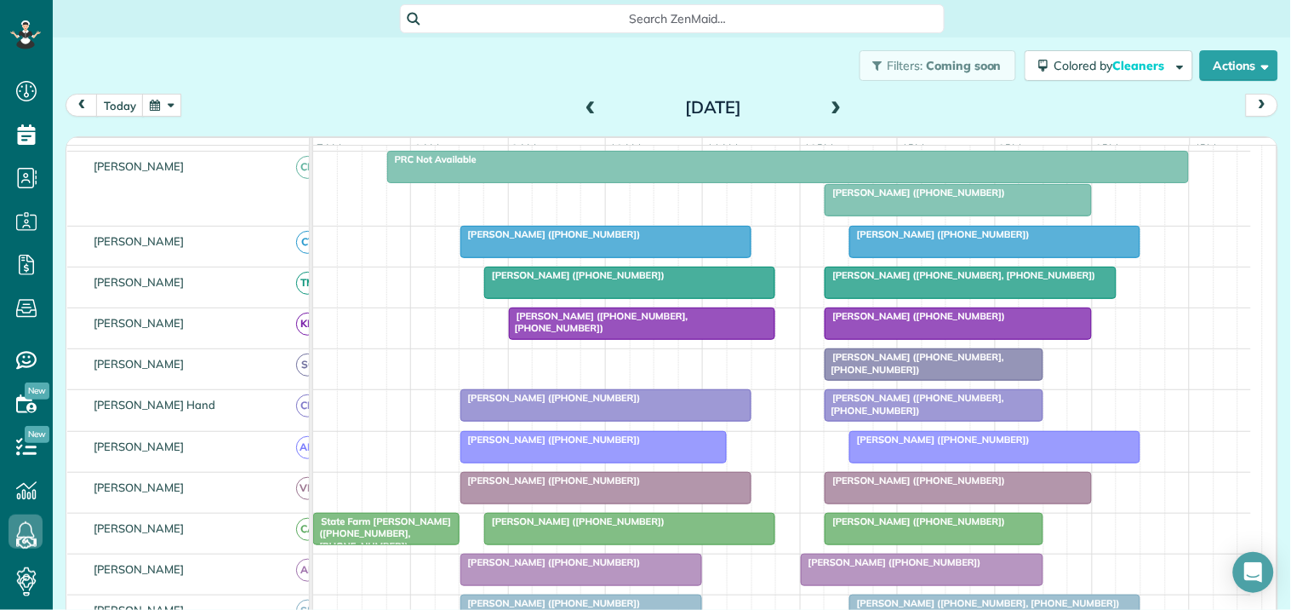
click at [581, 99] on span at bounding box center [590, 108] width 19 height 26
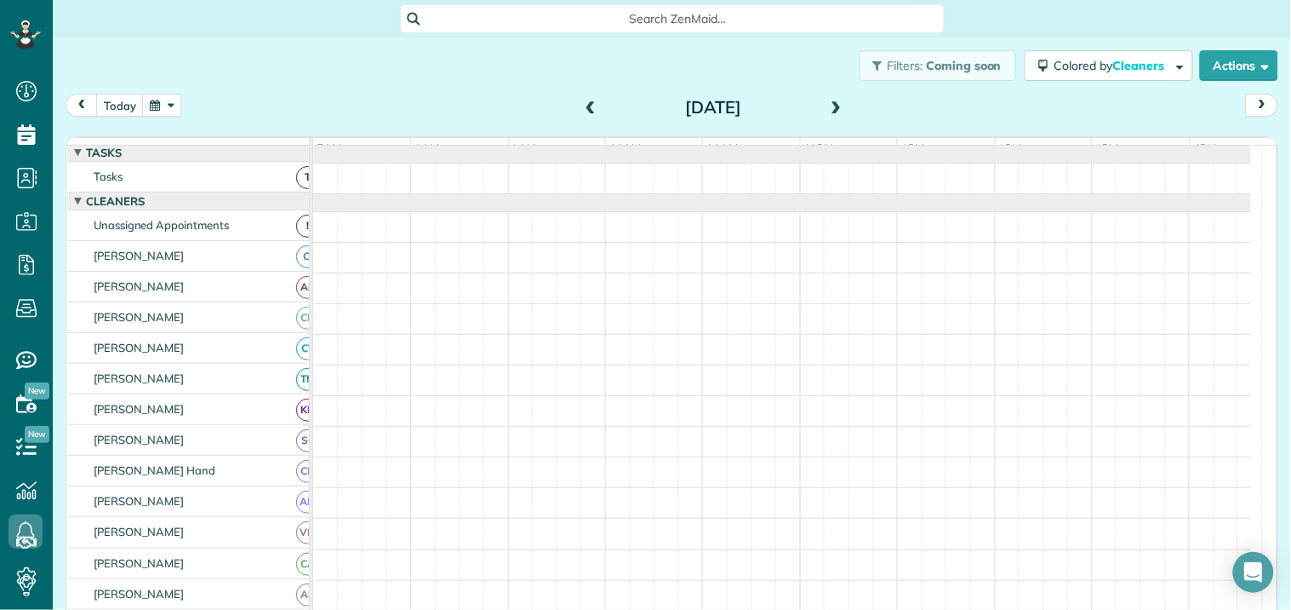
scroll to position [0, 0]
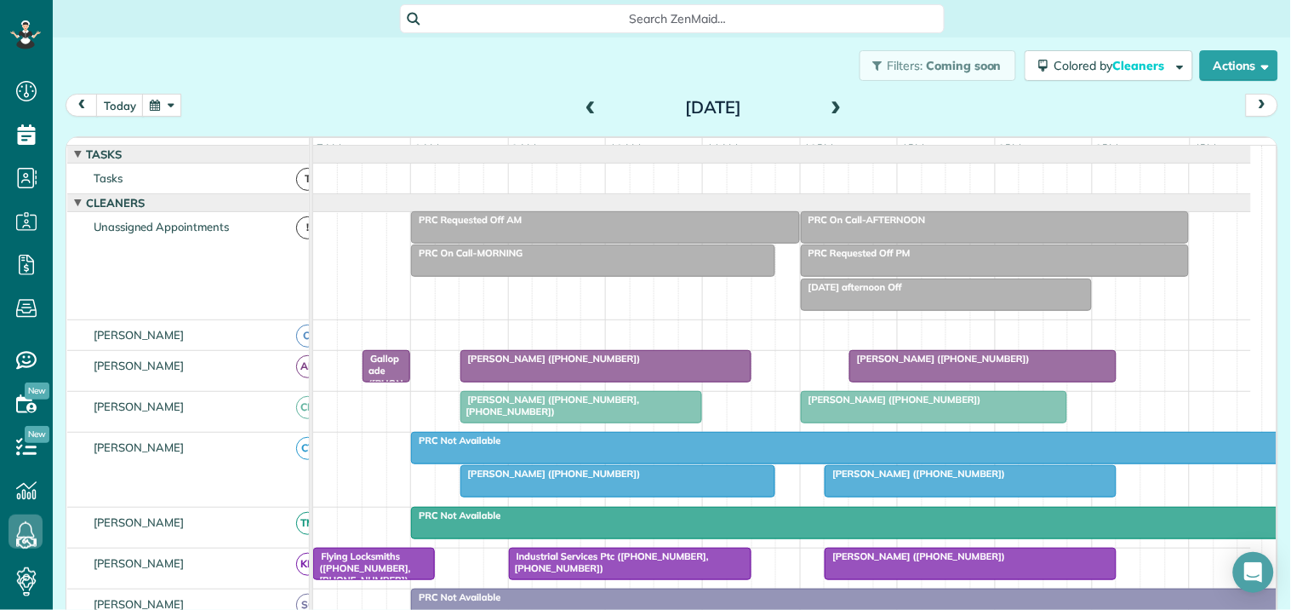
click at [586, 100] on span at bounding box center [590, 107] width 19 height 15
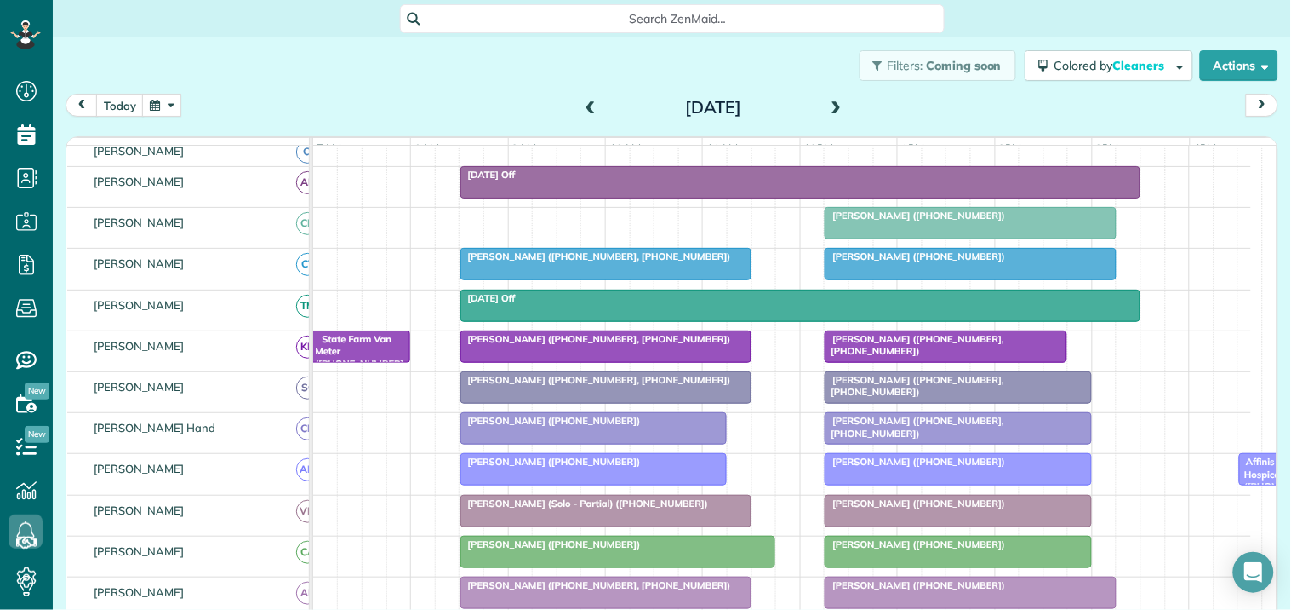
scroll to position [189, 0]
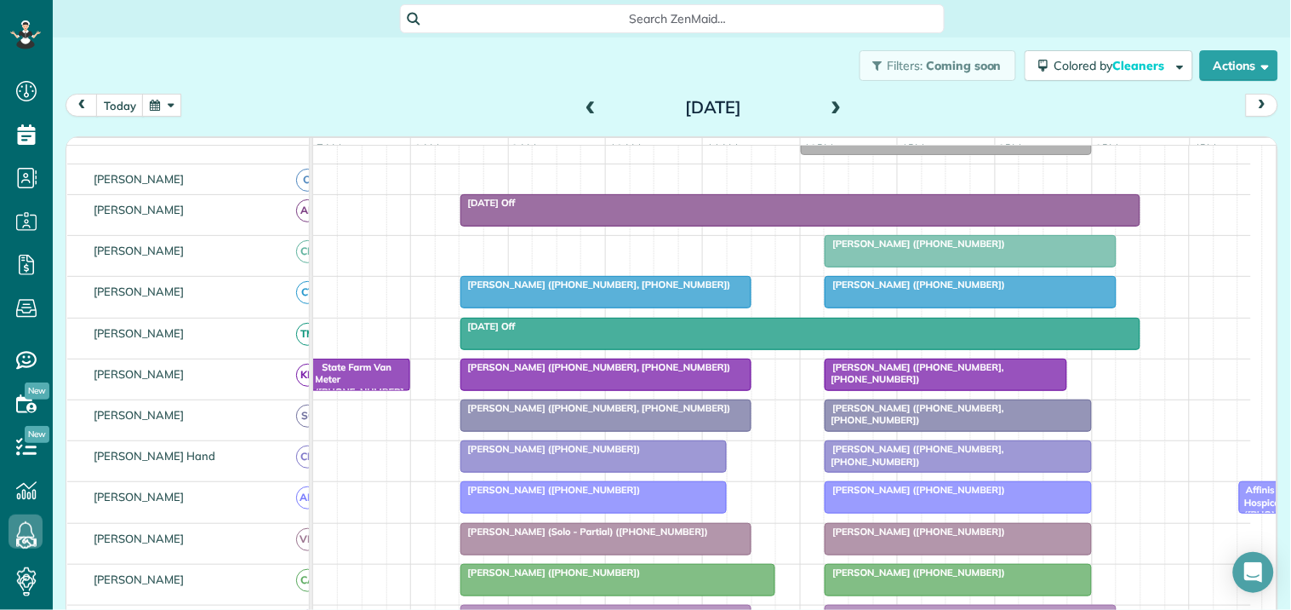
click at [828, 107] on span at bounding box center [837, 107] width 19 height 15
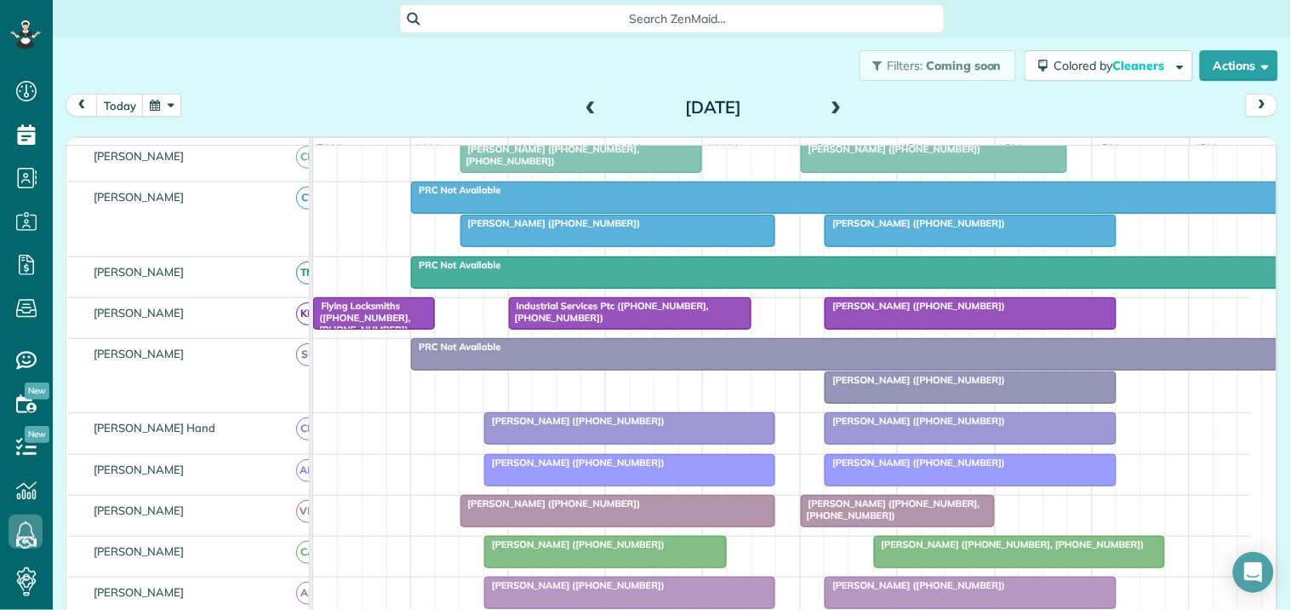
scroll to position [156, 0]
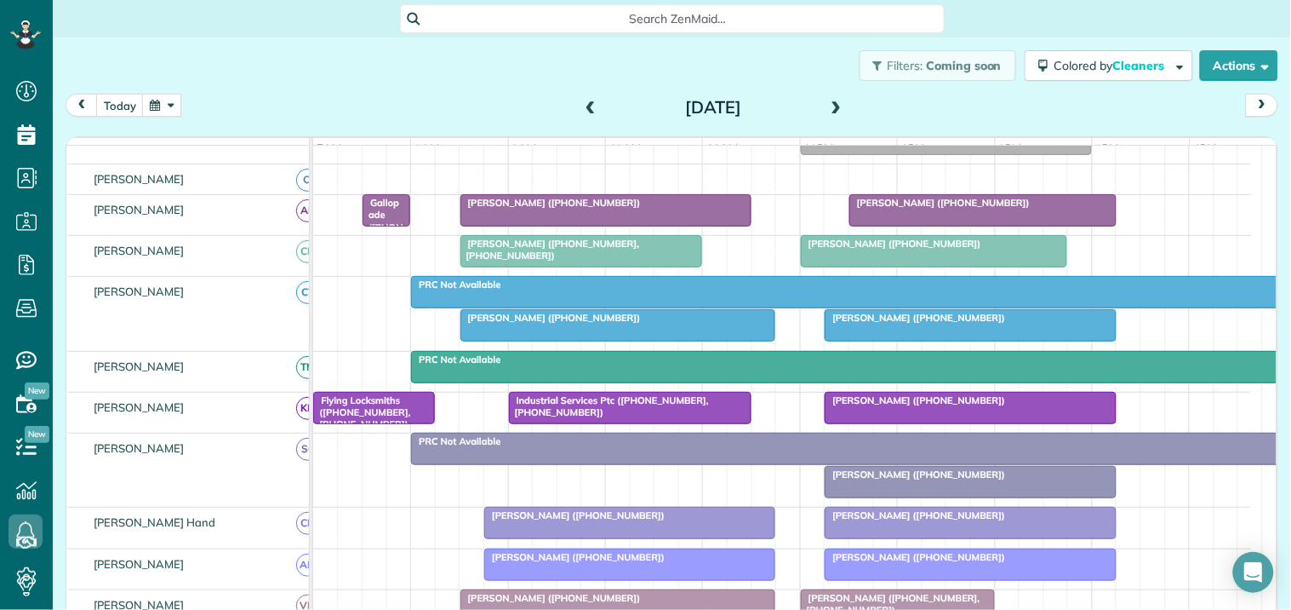
click at [586, 103] on span at bounding box center [590, 107] width 19 height 15
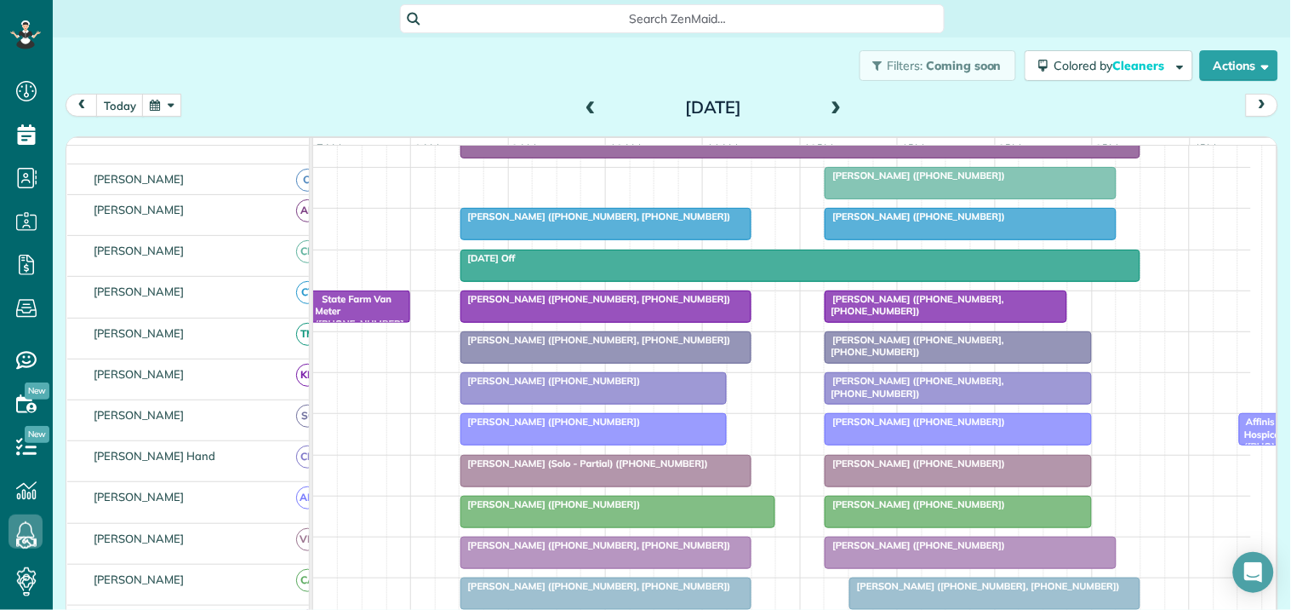
scroll to position [257, 0]
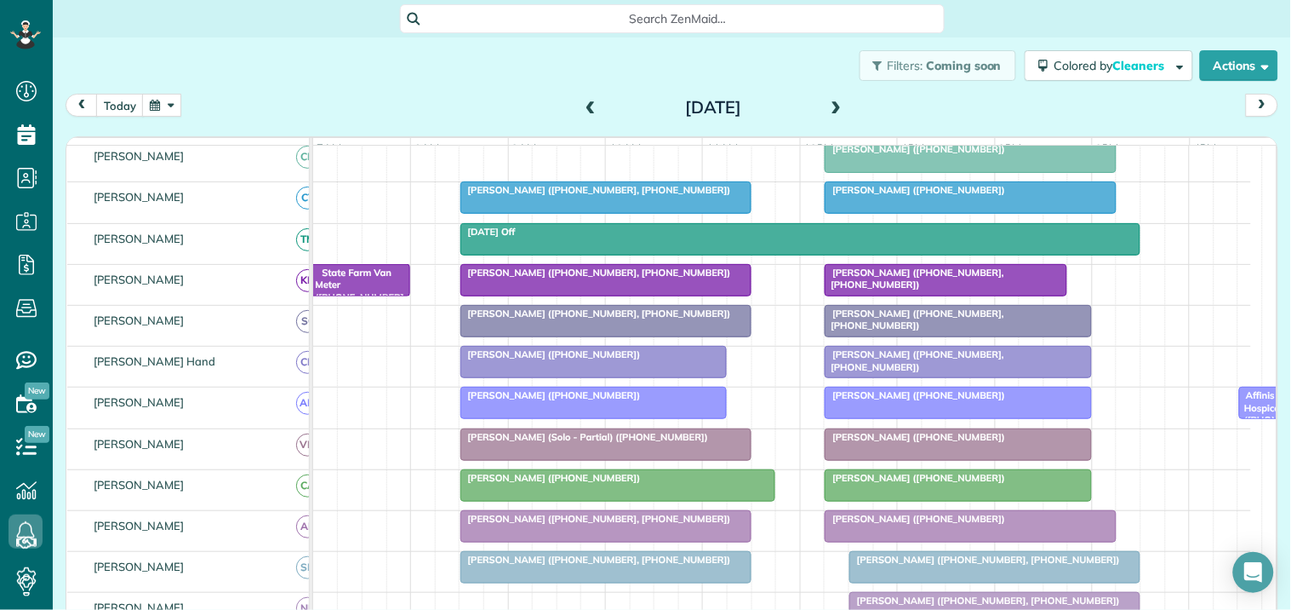
click at [834, 104] on span at bounding box center [837, 107] width 19 height 15
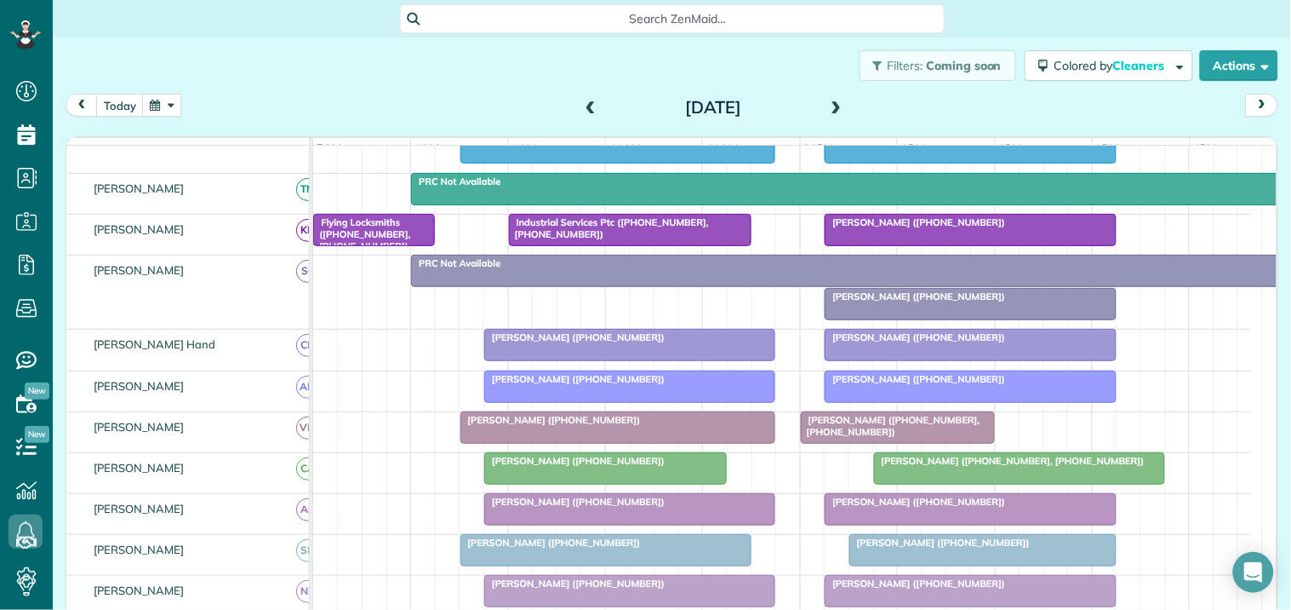
click at [829, 106] on span at bounding box center [837, 107] width 19 height 15
